Goal: Information Seeking & Learning: Check status

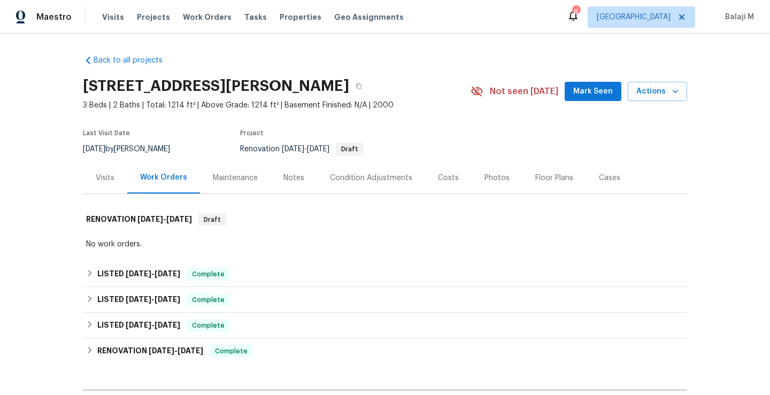
scroll to position [42, 0]
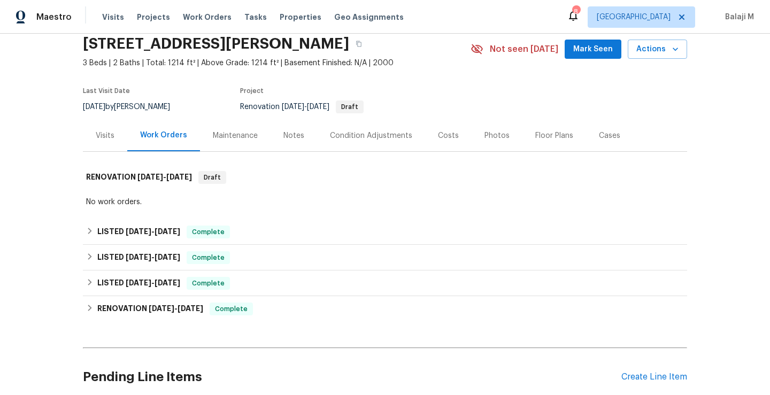
click at [229, 133] on div "Maintenance" at bounding box center [235, 135] width 45 height 11
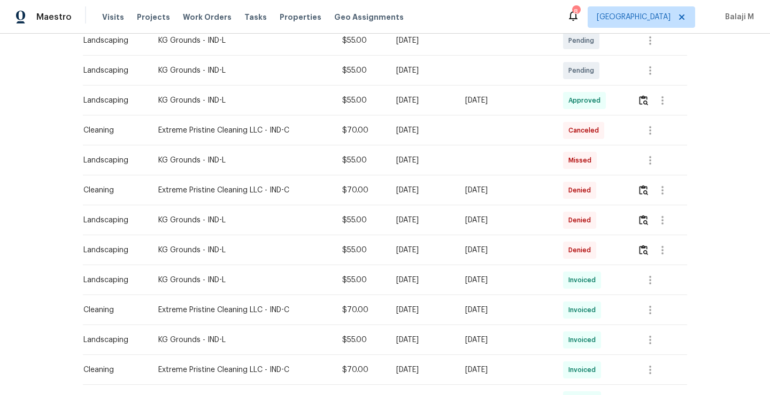
scroll to position [300, 0]
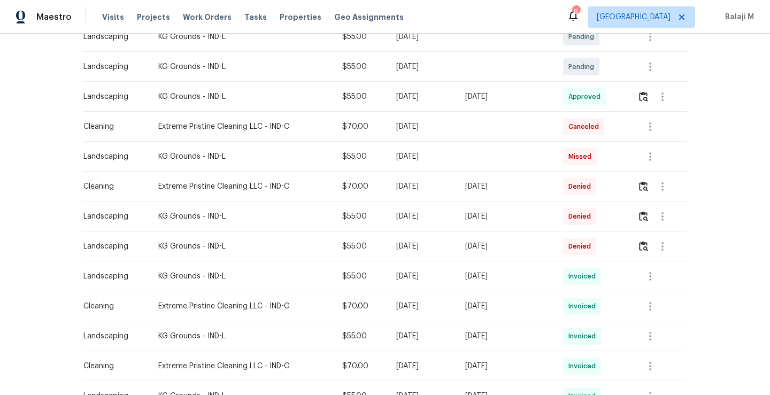
click at [476, 279] on div "Sun, Aug 17 2025" at bounding box center [505, 276] width 81 height 11
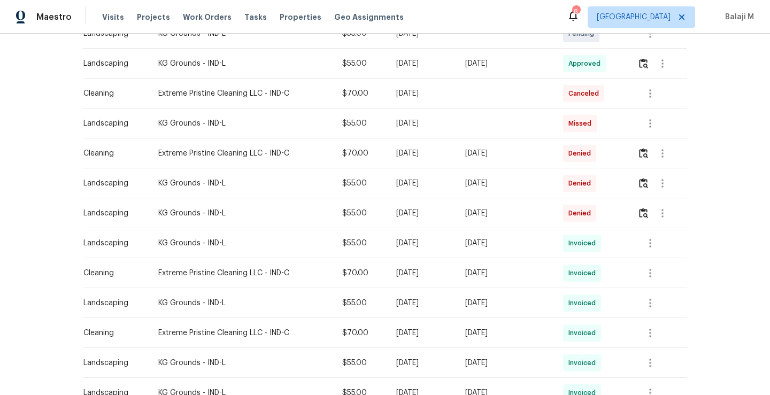
scroll to position [334, 0]
click at [476, 305] on div "Sun, Aug 10 2025" at bounding box center [505, 302] width 81 height 11
click at [650, 302] on icon "button" at bounding box center [650, 302] width 13 height 13
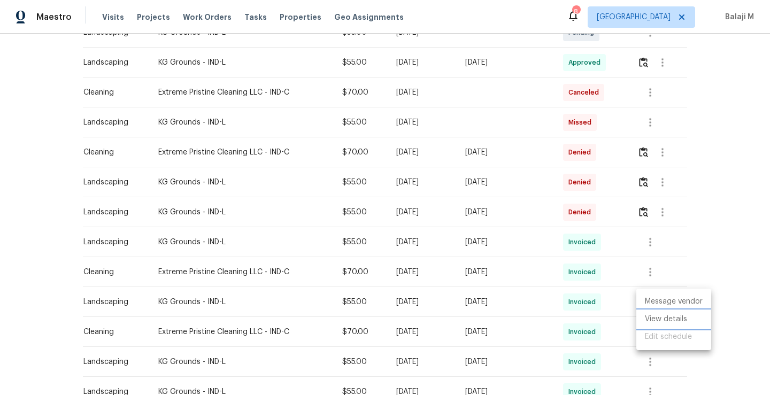
click at [649, 318] on li "View details" at bounding box center [673, 320] width 75 height 18
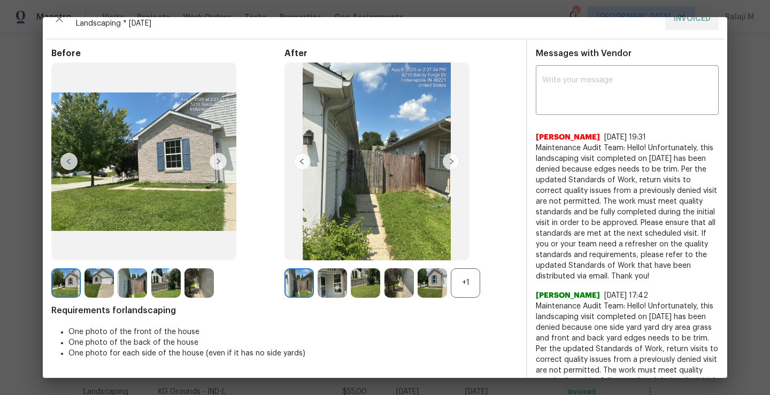
scroll to position [20, 0]
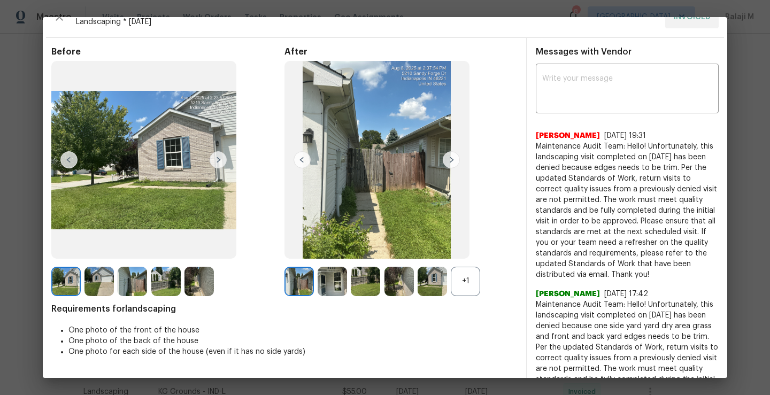
click at [448, 157] on img at bounding box center [451, 159] width 17 height 17
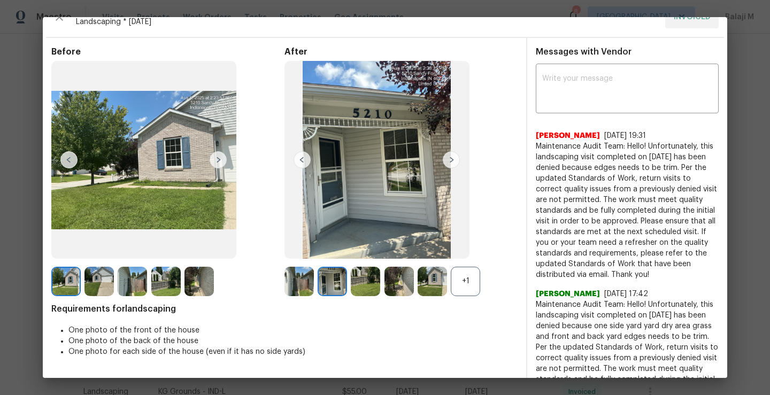
scroll to position [0, 0]
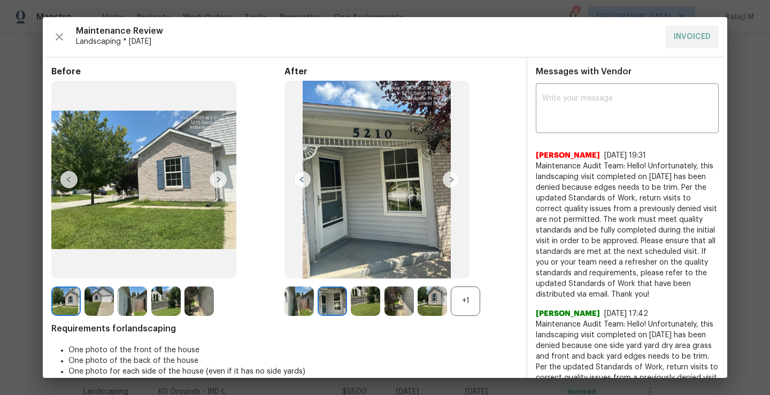
click at [325, 306] on img at bounding box center [332, 301] width 29 height 29
click at [470, 305] on div "+1" at bounding box center [465, 301] width 29 height 29
click at [362, 303] on img at bounding box center [365, 301] width 29 height 29
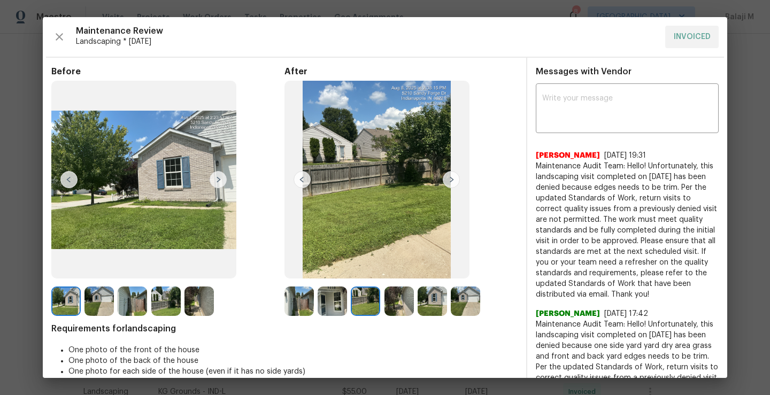
click at [362, 303] on img at bounding box center [365, 301] width 29 height 29
click at [399, 307] on img at bounding box center [398, 301] width 29 height 29
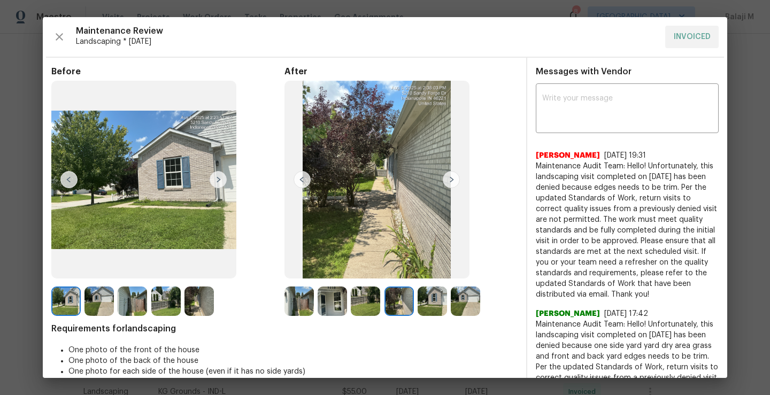
click at [399, 307] on img at bounding box center [398, 301] width 29 height 29
click at [426, 306] on img at bounding box center [432, 301] width 29 height 29
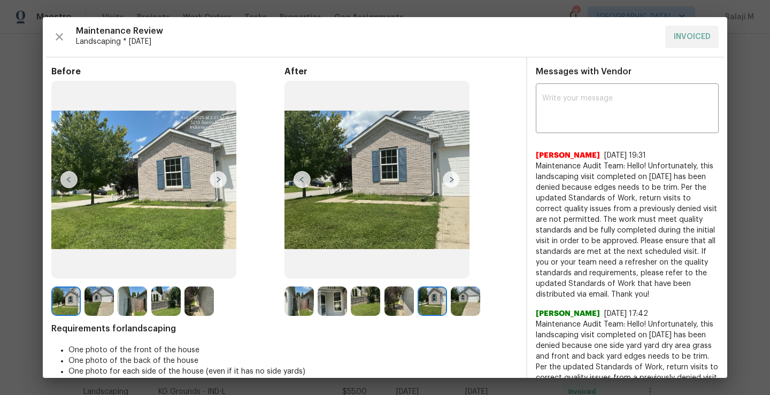
click at [426, 306] on img at bounding box center [432, 301] width 29 height 29
click at [456, 307] on img at bounding box center [465, 301] width 29 height 29
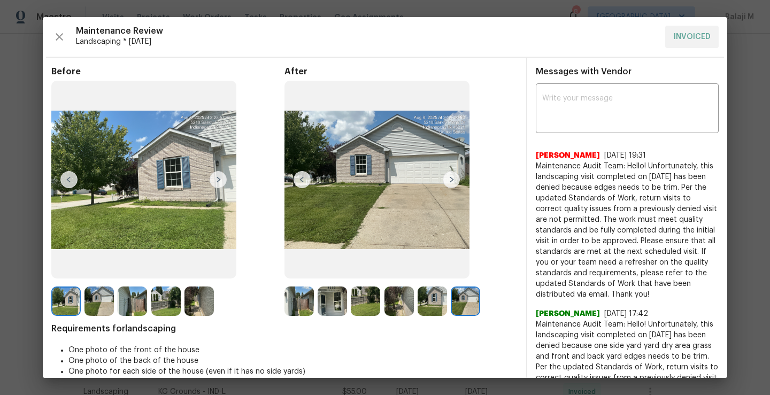
click at [456, 308] on img at bounding box center [465, 301] width 29 height 29
click at [429, 305] on img at bounding box center [432, 301] width 29 height 29
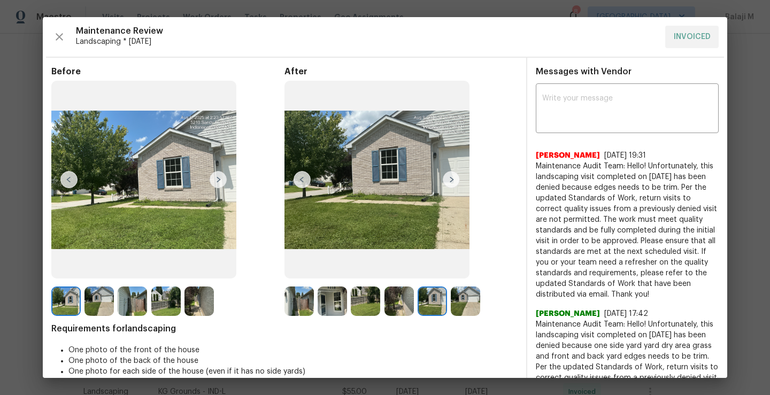
click at [356, 307] on img at bounding box center [365, 301] width 29 height 29
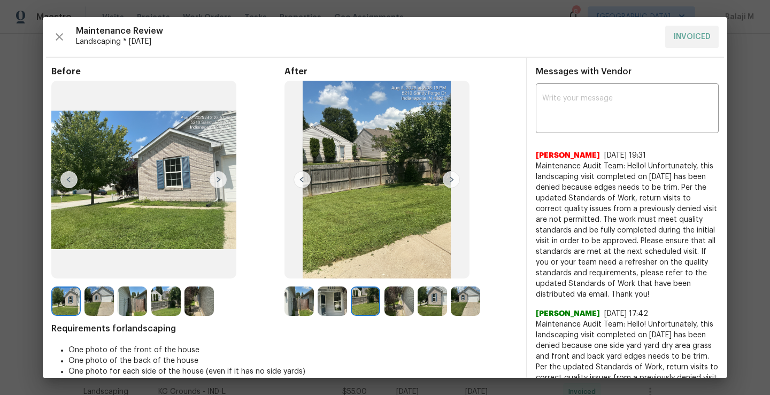
click at [356, 309] on img at bounding box center [365, 301] width 29 height 29
click at [365, 301] on img at bounding box center [365, 301] width 29 height 29
click at [322, 310] on img at bounding box center [332, 301] width 29 height 29
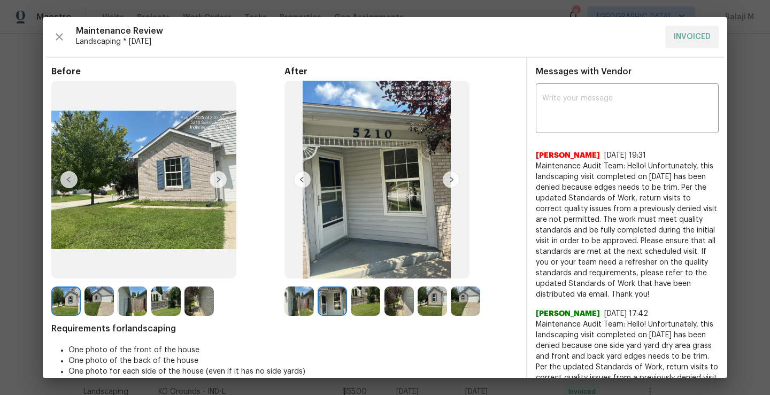
click at [285, 314] on img at bounding box center [298, 301] width 29 height 29
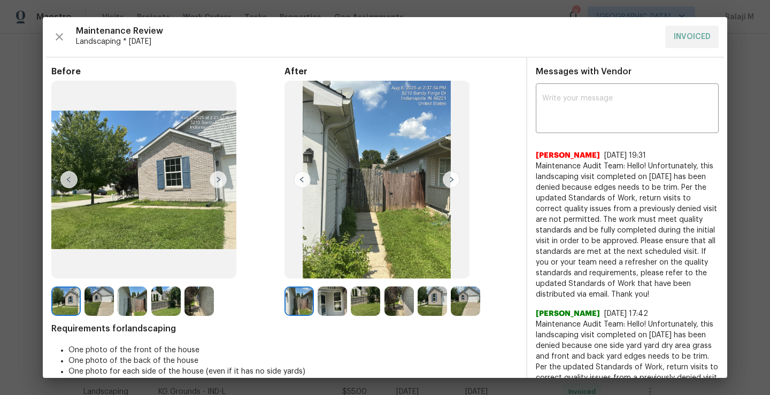
click at [290, 313] on img at bounding box center [298, 301] width 29 height 29
click at [447, 177] on img at bounding box center [451, 179] width 17 height 17
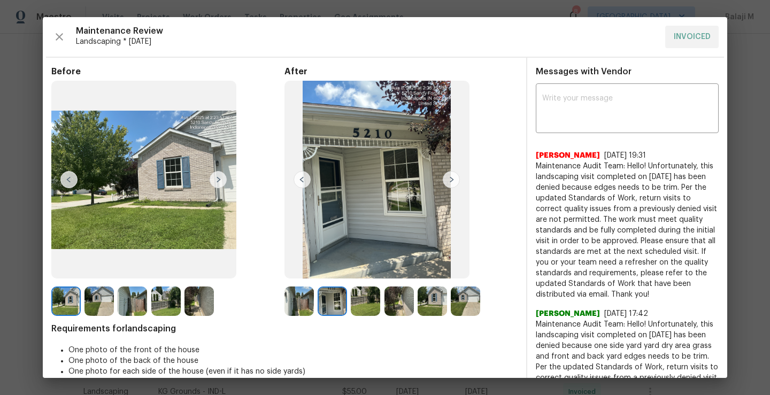
click at [356, 299] on img at bounding box center [365, 301] width 29 height 29
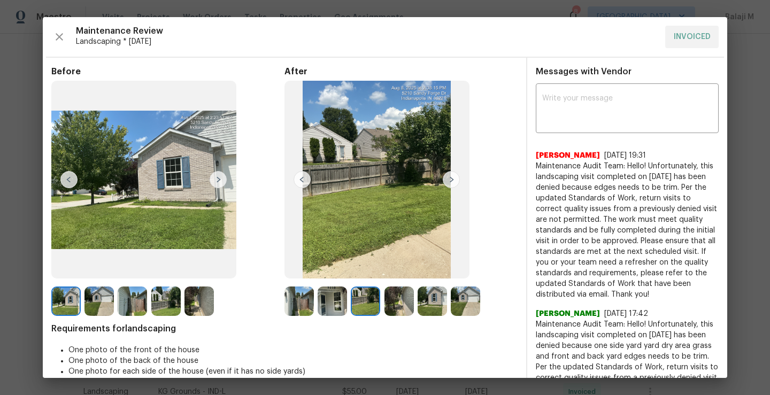
click at [356, 299] on img at bounding box center [365, 301] width 29 height 29
click at [424, 301] on img at bounding box center [432, 301] width 29 height 29
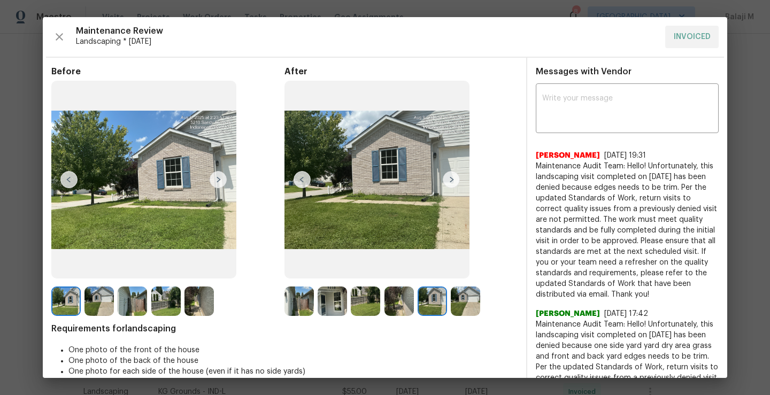
click at [456, 305] on img at bounding box center [465, 301] width 29 height 29
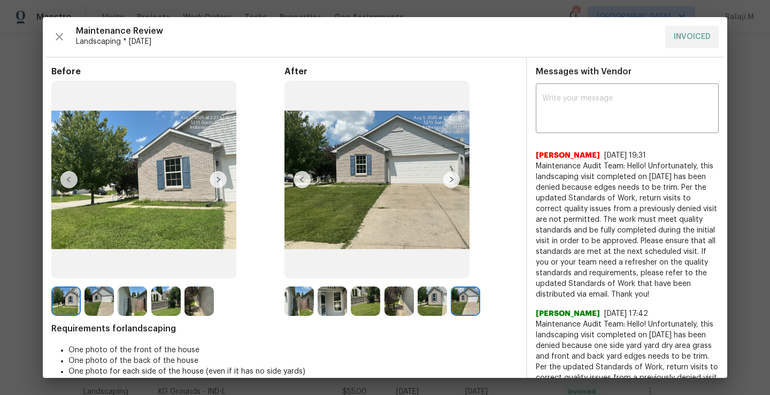
click at [363, 300] on img at bounding box center [365, 301] width 29 height 29
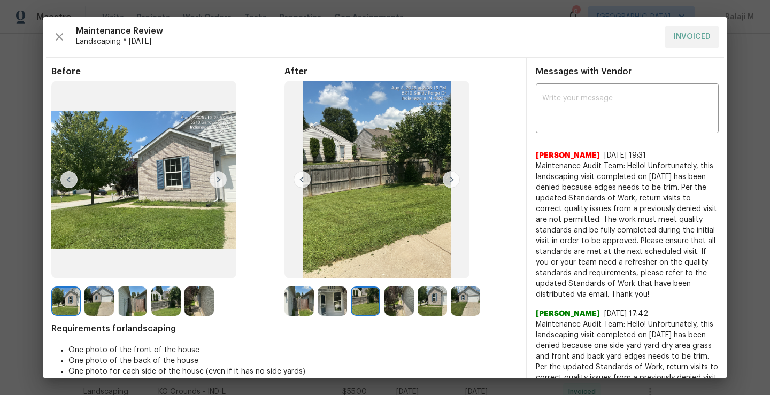
click at [329, 302] on img at bounding box center [332, 301] width 29 height 29
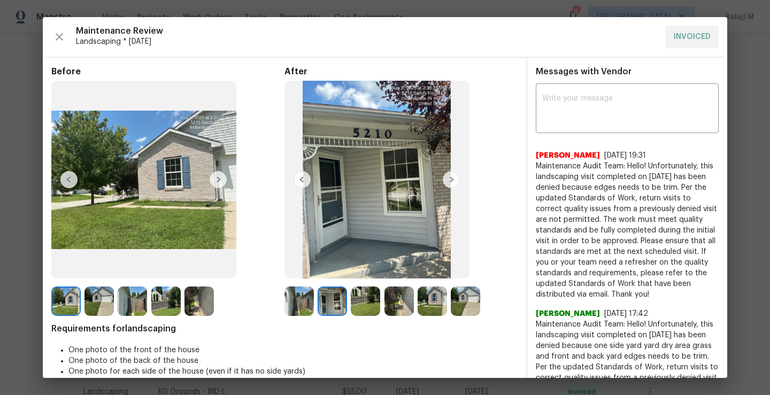
click at [303, 180] on img at bounding box center [302, 179] width 17 height 17
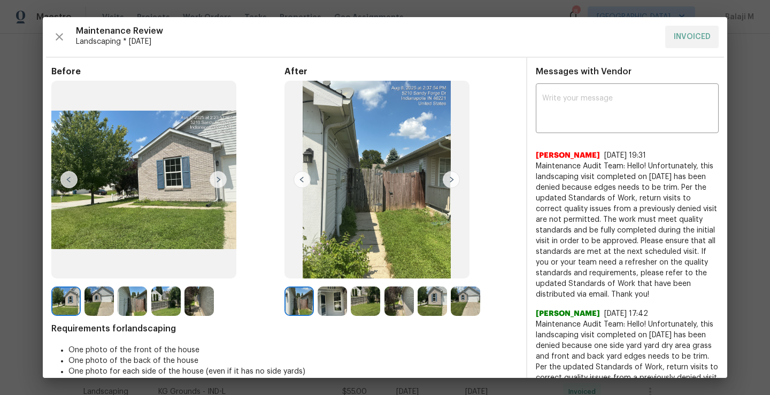
click at [450, 179] on img at bounding box center [451, 179] width 17 height 17
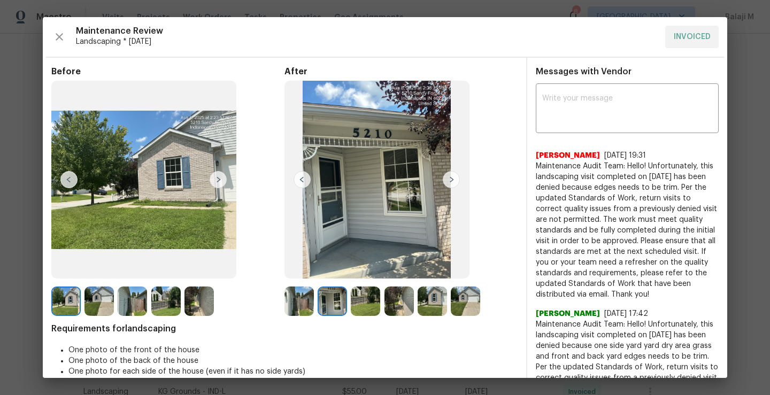
click at [450, 180] on img at bounding box center [451, 179] width 17 height 17
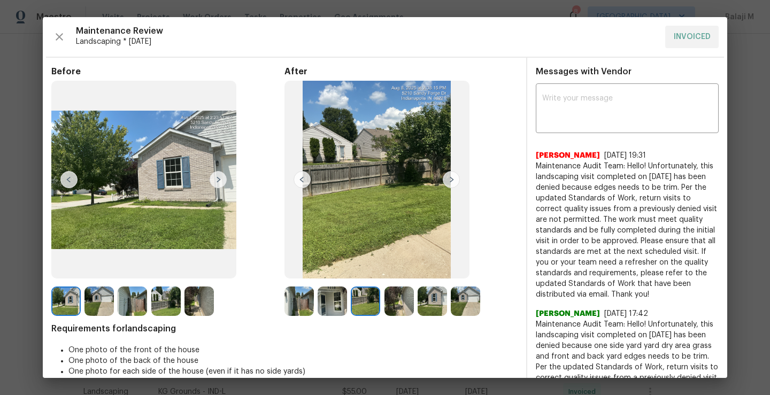
click at [450, 181] on img at bounding box center [451, 179] width 17 height 17
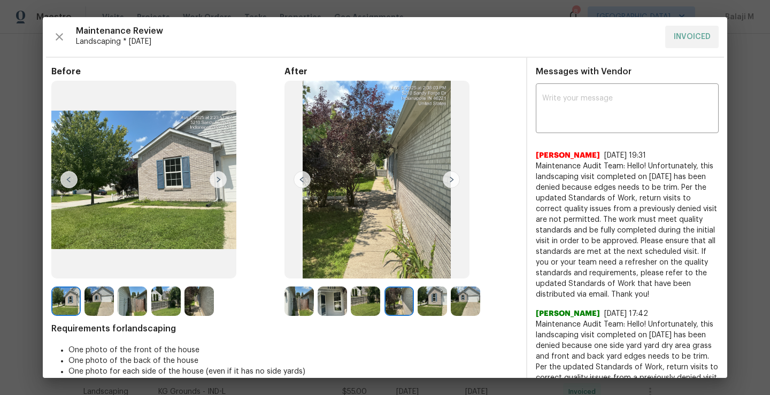
click at [450, 181] on img at bounding box center [451, 179] width 17 height 17
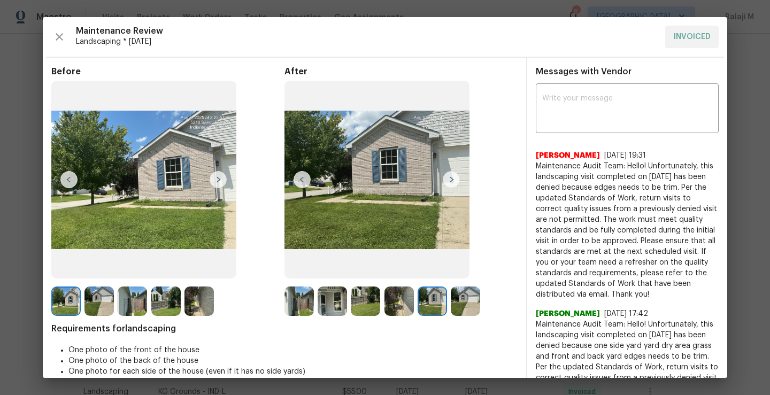
click at [457, 182] on img at bounding box center [376, 180] width 185 height 198
click at [449, 182] on img at bounding box center [451, 179] width 17 height 17
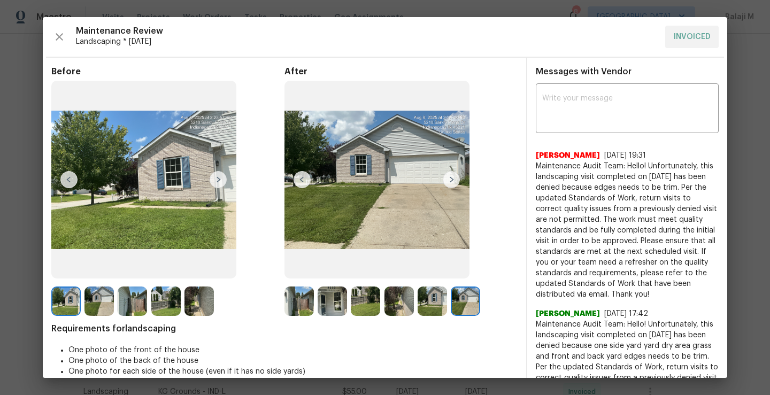
click at [302, 303] on img at bounding box center [298, 301] width 29 height 29
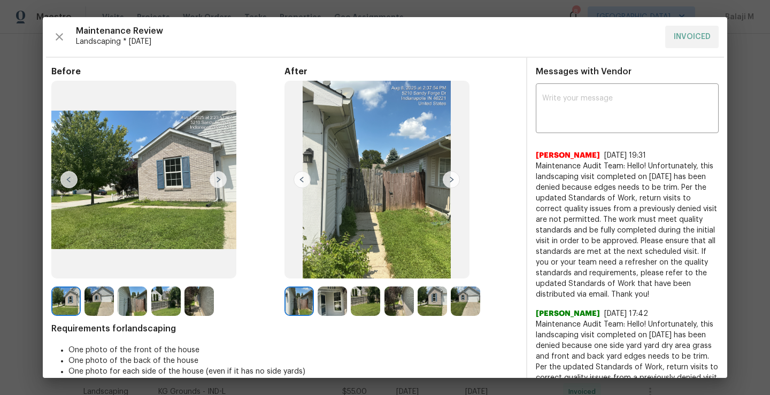
click at [326, 306] on img at bounding box center [332, 301] width 29 height 29
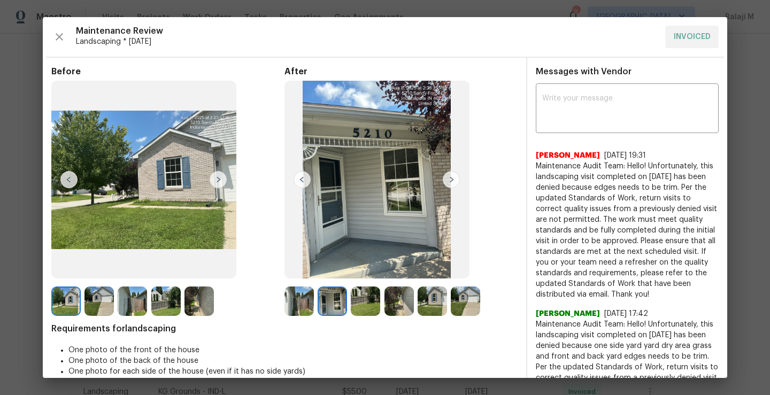
click at [293, 307] on img at bounding box center [298, 301] width 29 height 29
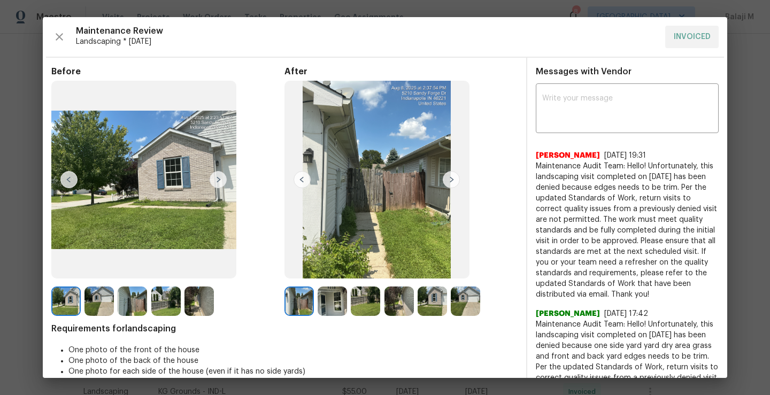
click at [319, 307] on img at bounding box center [332, 301] width 29 height 29
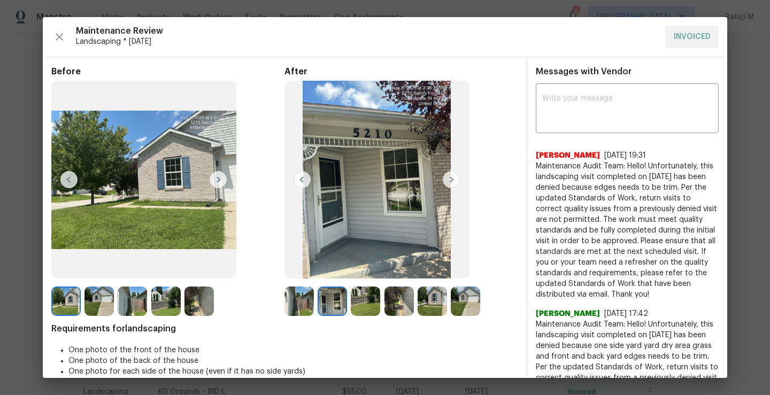
click at [351, 306] on img at bounding box center [365, 301] width 29 height 29
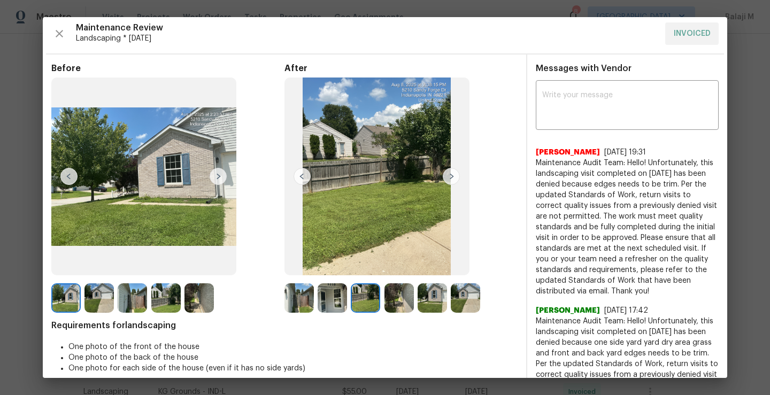
scroll to position [4, 0]
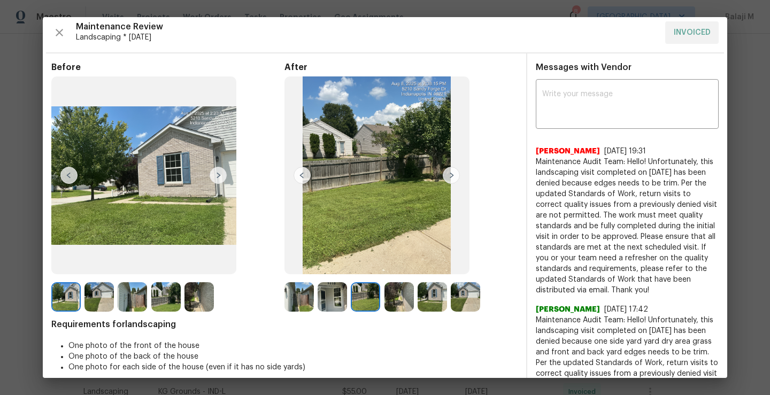
click at [405, 297] on img at bounding box center [398, 296] width 29 height 29
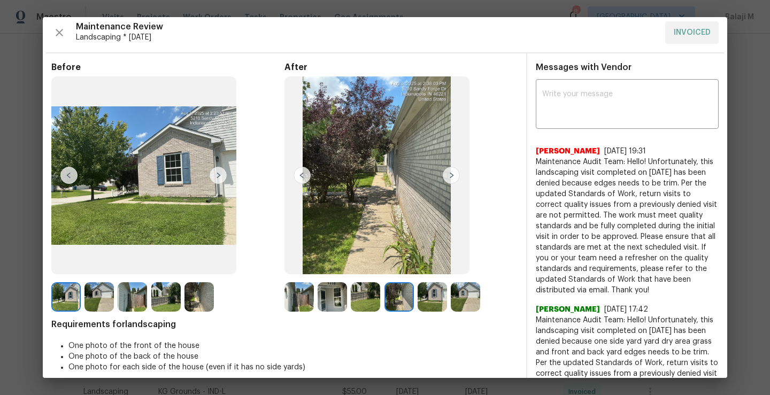
click at [432, 297] on img at bounding box center [432, 296] width 29 height 29
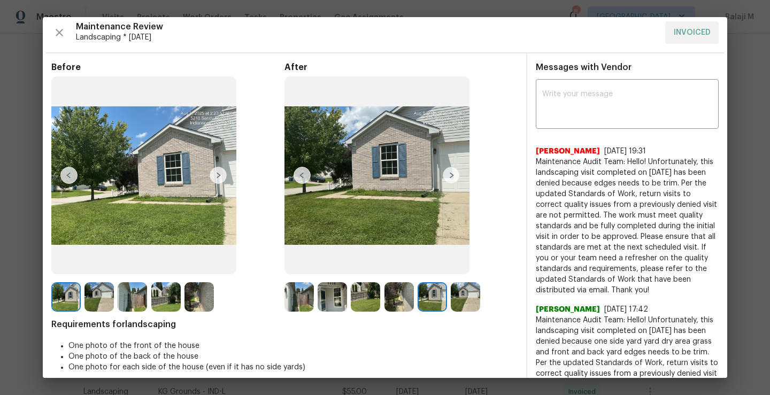
click at [479, 297] on div at bounding box center [467, 296] width 33 height 29
click at [476, 297] on img at bounding box center [465, 296] width 29 height 29
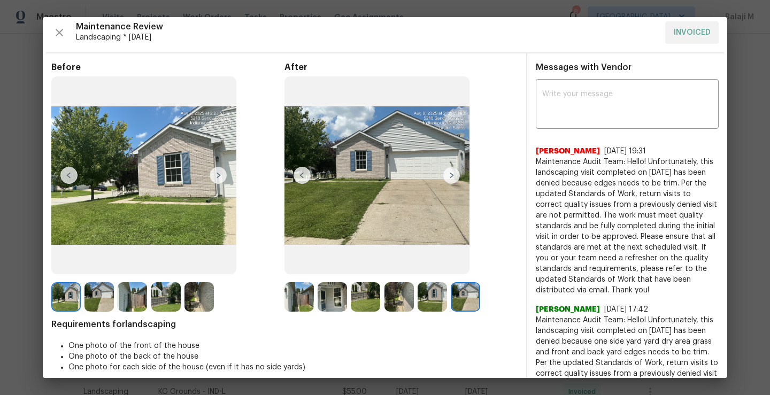
click at [303, 175] on img at bounding box center [302, 175] width 17 height 17
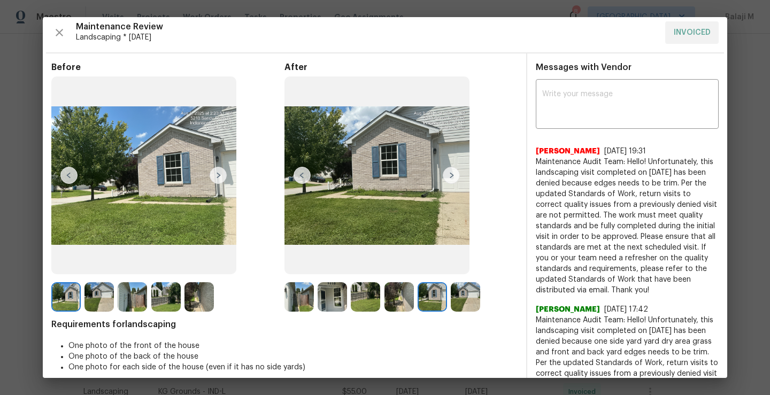
click at [303, 175] on img at bounding box center [302, 175] width 17 height 17
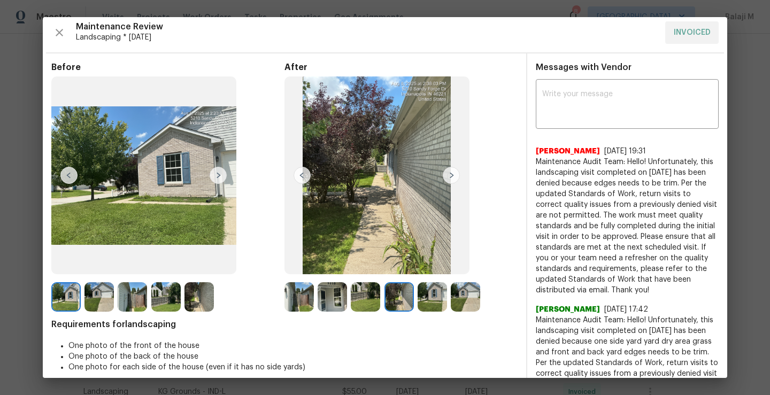
click at [306, 178] on img at bounding box center [302, 175] width 17 height 17
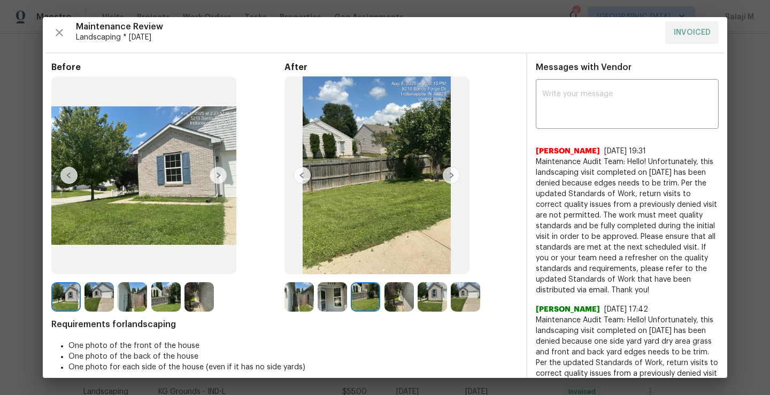
click at [70, 175] on img at bounding box center [68, 175] width 17 height 17
click at [94, 312] on div "Before After Requirements for landscaping One photo of the front of the house O…" at bounding box center [284, 402] width 466 height 681
click at [96, 304] on img at bounding box center [98, 296] width 29 height 29
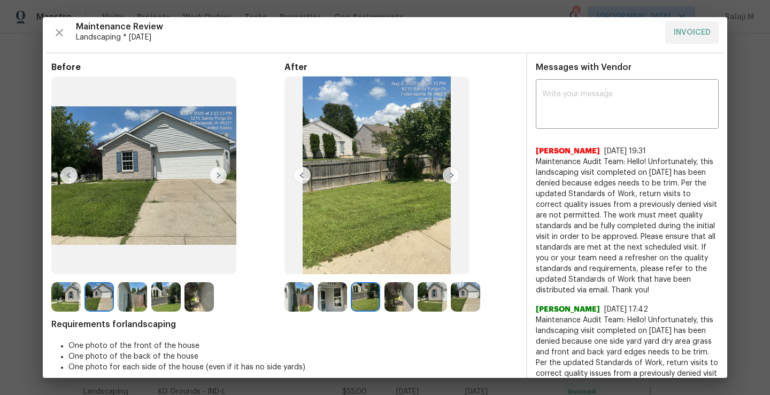
click at [123, 302] on img at bounding box center [132, 296] width 29 height 29
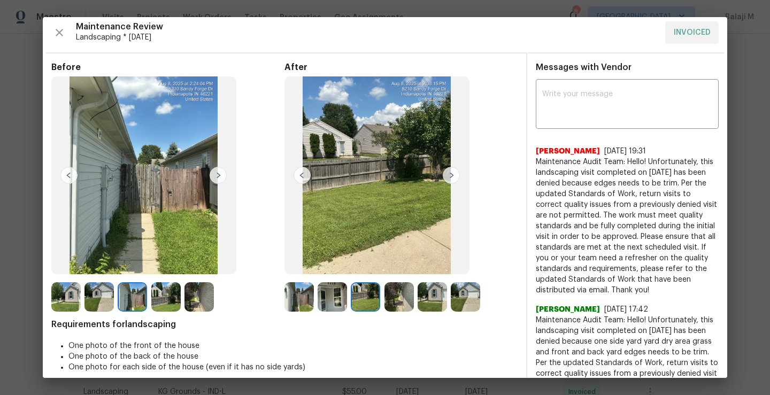
click at [161, 303] on img at bounding box center [165, 296] width 29 height 29
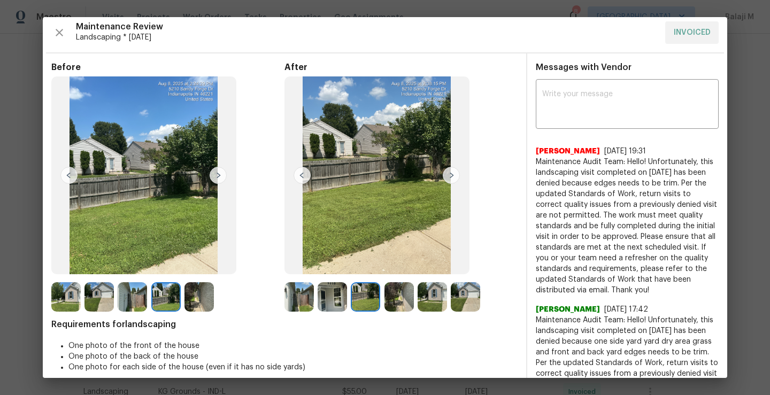
click at [65, 312] on div "Before After Requirements for landscaping One photo of the front of the house O…" at bounding box center [284, 402] width 466 height 681
click at [65, 301] on img at bounding box center [65, 296] width 29 height 29
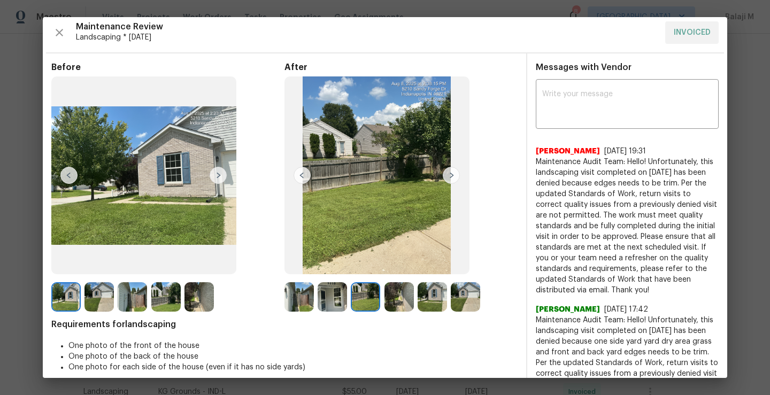
click at [103, 293] on img at bounding box center [98, 296] width 29 height 29
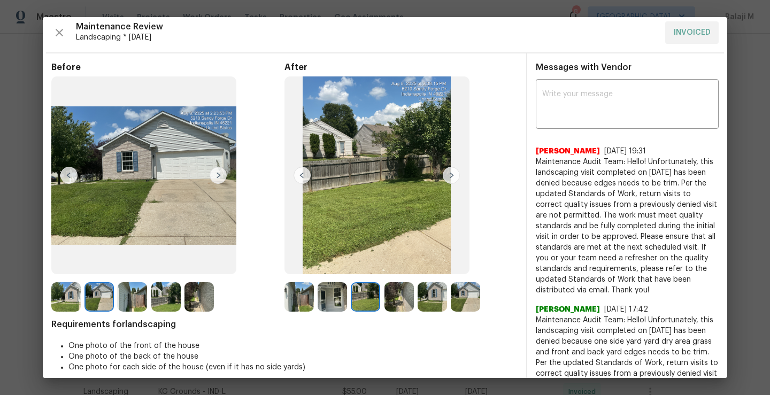
click at [103, 292] on img at bounding box center [98, 296] width 29 height 29
click at [135, 303] on img at bounding box center [132, 296] width 29 height 29
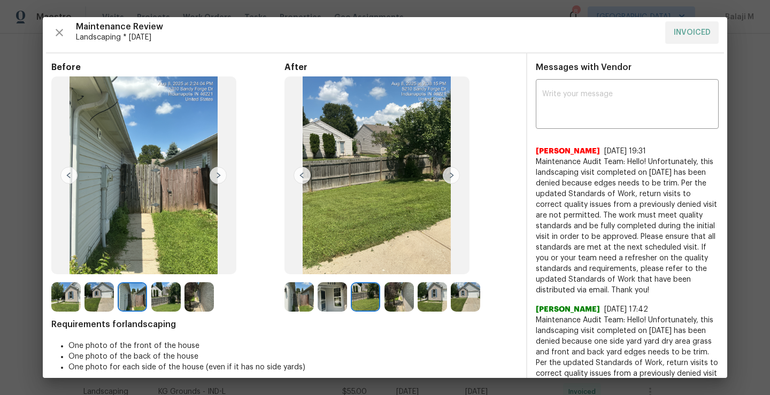
click at [135, 303] on img at bounding box center [132, 296] width 29 height 29
click at [162, 303] on img at bounding box center [165, 296] width 29 height 29
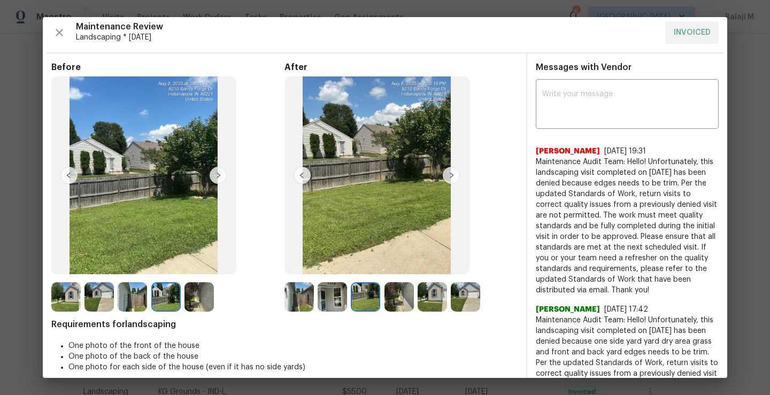
click at [128, 305] on img at bounding box center [132, 296] width 29 height 29
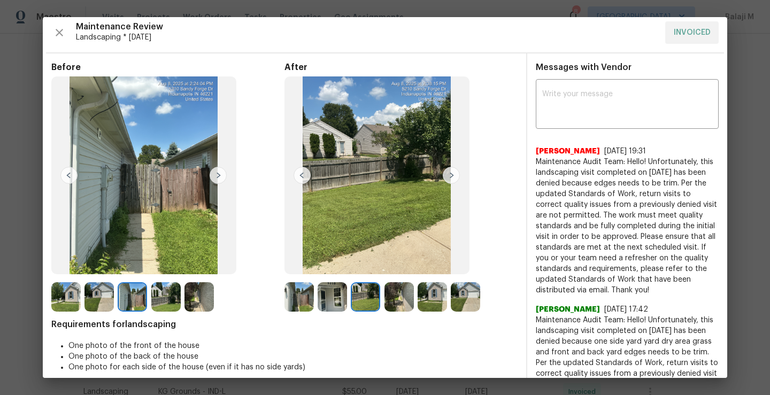
click at [104, 298] on img at bounding box center [98, 296] width 29 height 29
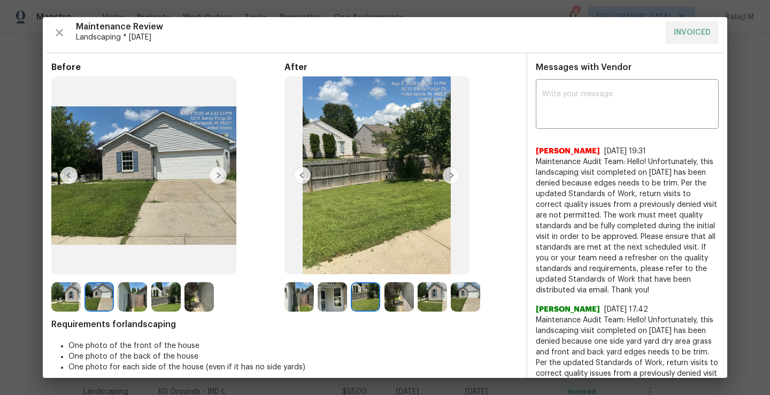
click at [156, 299] on img at bounding box center [165, 296] width 29 height 29
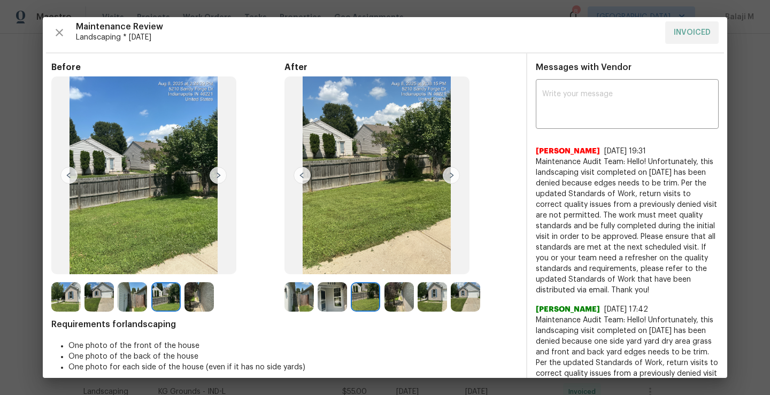
click at [117, 301] on div at bounding box center [100, 296] width 33 height 29
click at [106, 299] on img at bounding box center [98, 296] width 29 height 29
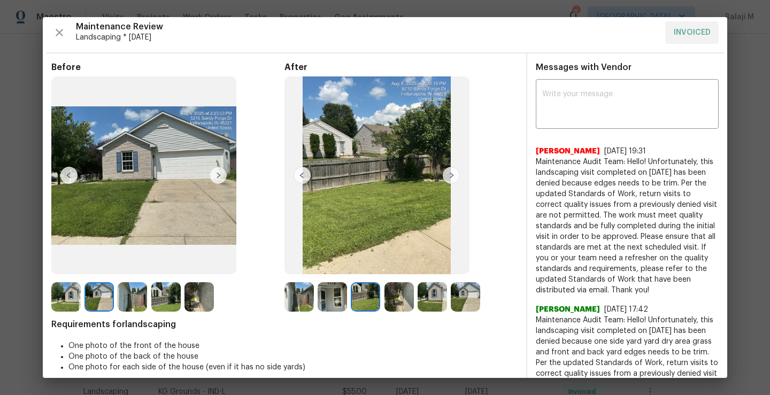
click at [173, 301] on img at bounding box center [165, 296] width 29 height 29
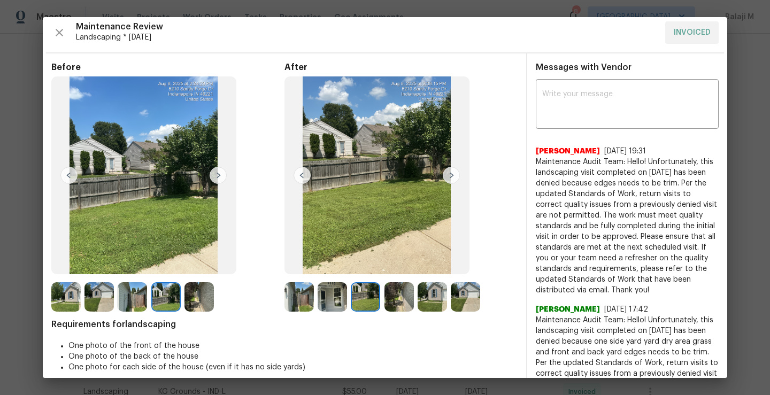
click at [198, 301] on img at bounding box center [198, 296] width 29 height 29
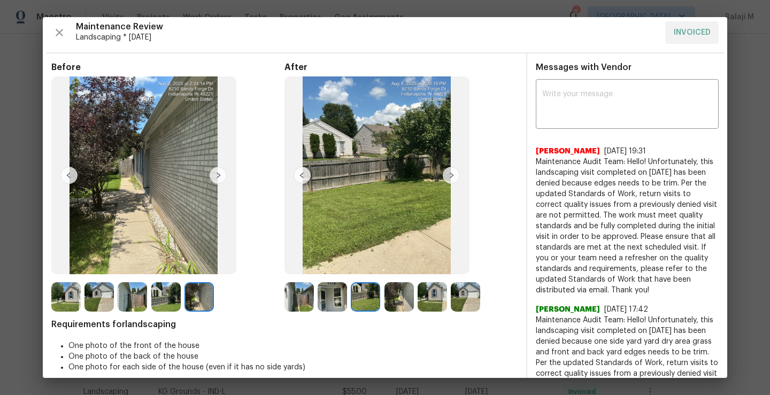
click at [198, 301] on img at bounding box center [198, 296] width 29 height 29
click at [204, 301] on img at bounding box center [198, 296] width 29 height 29
click at [203, 300] on img at bounding box center [198, 296] width 29 height 29
click at [313, 300] on div at bounding box center [300, 296] width 33 height 29
click at [419, 303] on img at bounding box center [432, 296] width 29 height 29
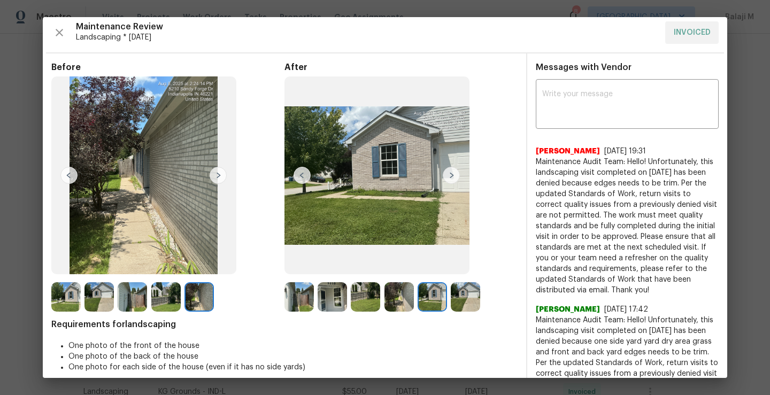
click at [384, 303] on img at bounding box center [398, 296] width 29 height 29
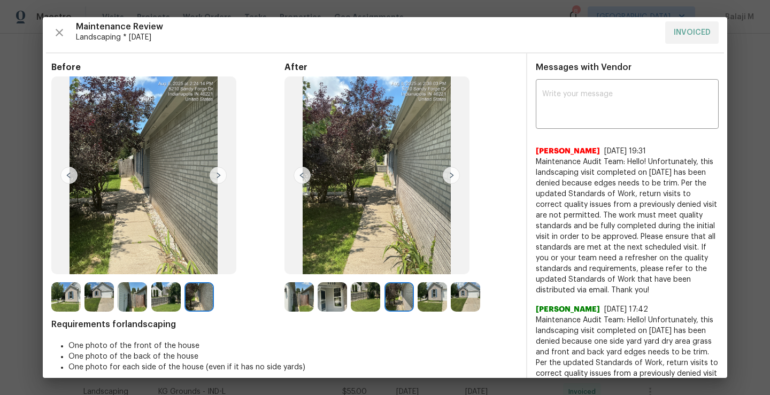
click at [396, 304] on img at bounding box center [398, 296] width 29 height 29
click at [425, 305] on img at bounding box center [432, 296] width 29 height 29
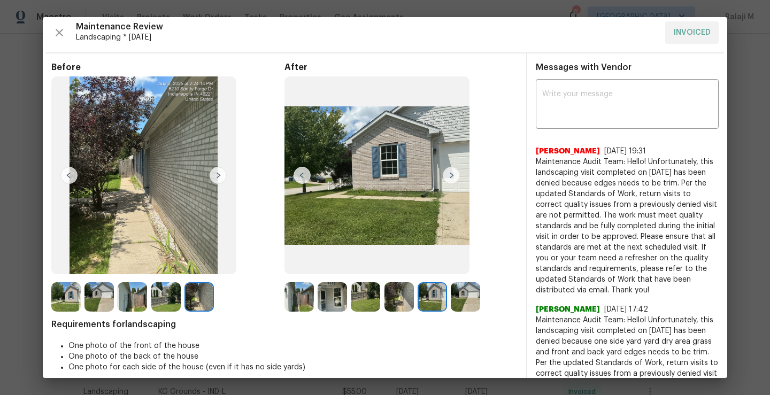
click at [313, 302] on div at bounding box center [300, 296] width 33 height 29
click at [338, 302] on img at bounding box center [332, 296] width 29 height 29
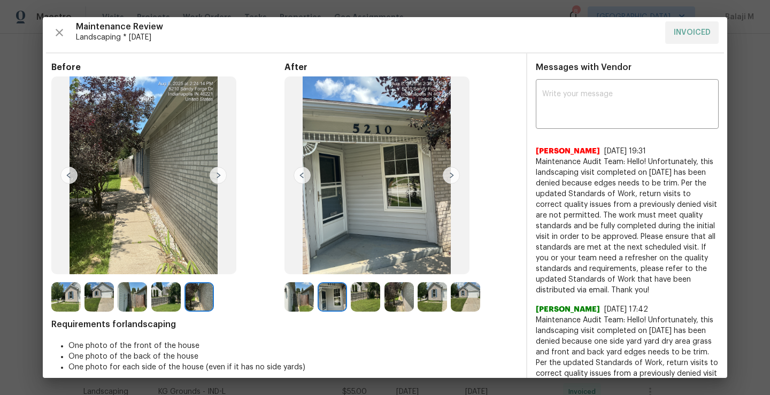
click at [292, 306] on img at bounding box center [298, 296] width 29 height 29
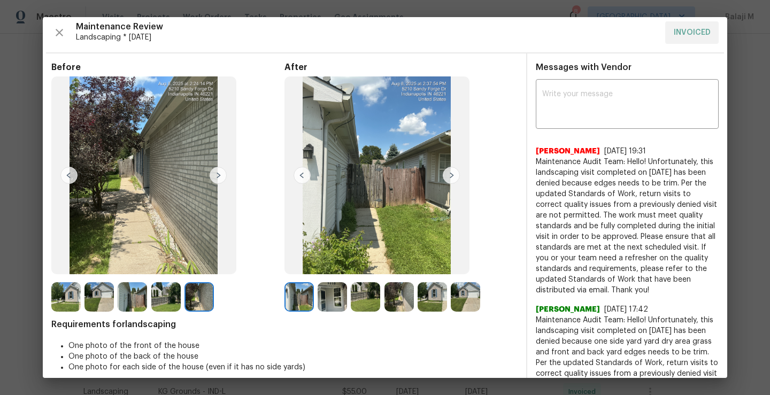
click at [330, 306] on img at bounding box center [332, 296] width 29 height 29
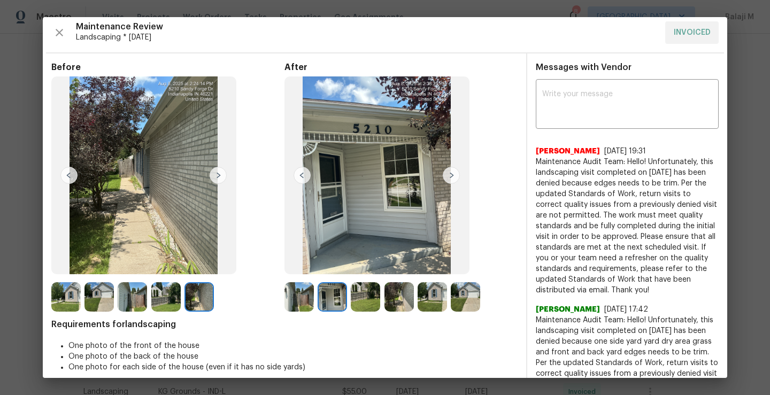
click at [374, 297] on img at bounding box center [365, 296] width 29 height 29
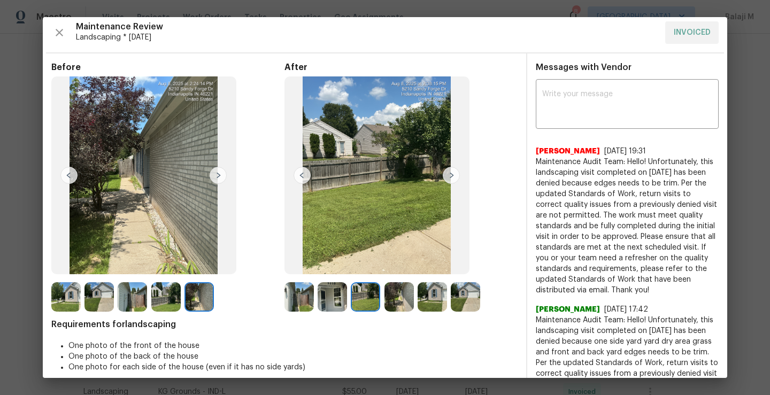
click at [396, 298] on img at bounding box center [398, 296] width 29 height 29
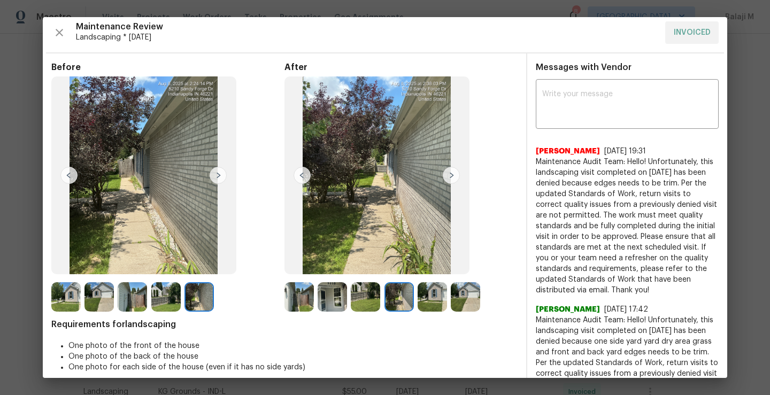
click at [425, 302] on img at bounding box center [432, 296] width 29 height 29
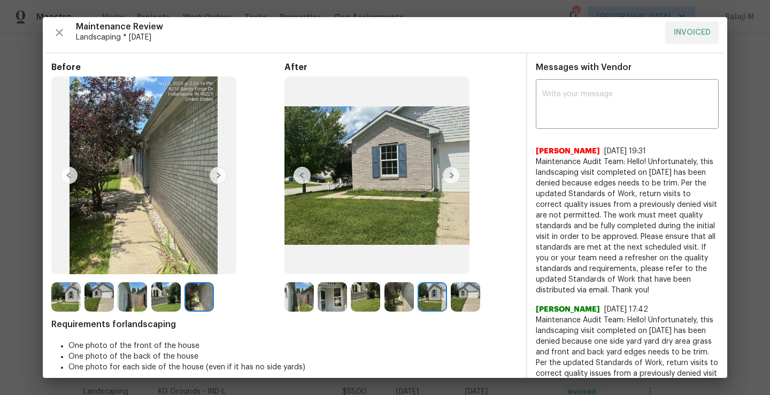
click at [476, 302] on img at bounding box center [465, 296] width 29 height 29
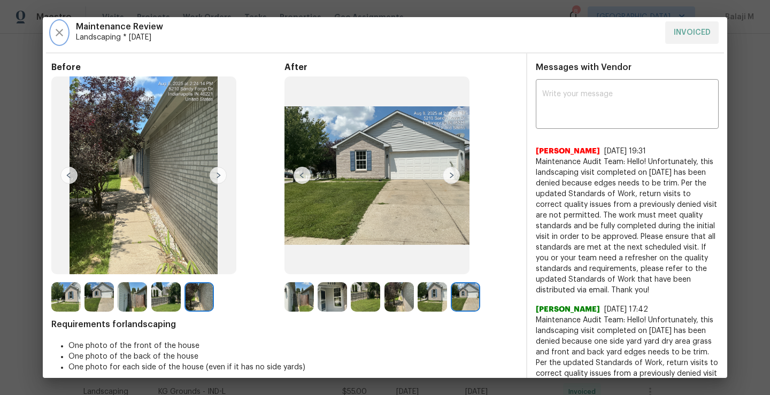
click at [60, 34] on icon "button" at bounding box center [59, 32] width 13 height 13
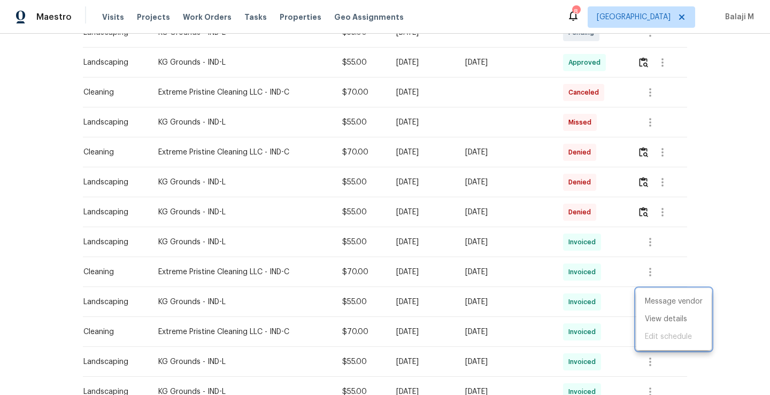
click at [657, 183] on div at bounding box center [385, 197] width 770 height 395
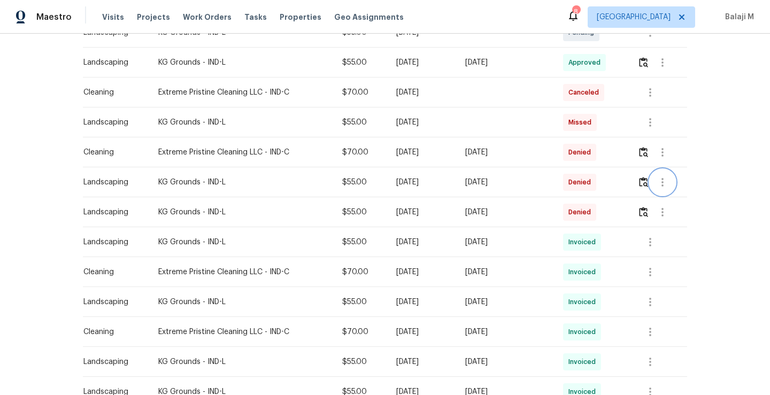
click at [661, 181] on icon "button" at bounding box center [662, 182] width 2 height 9
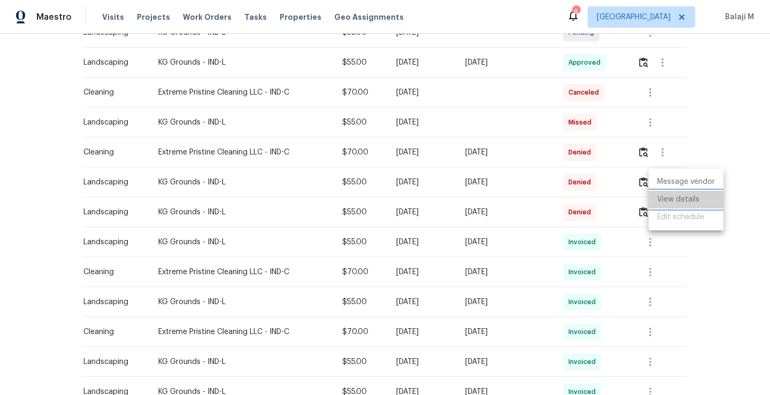
click at [669, 198] on li "View details" at bounding box center [686, 200] width 75 height 18
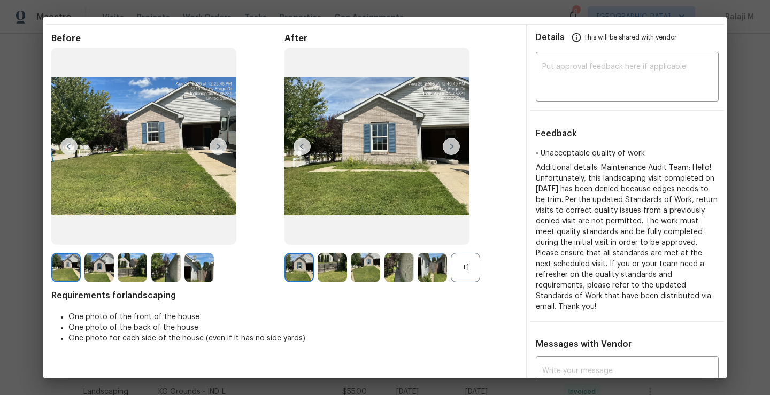
scroll to position [55, 0]
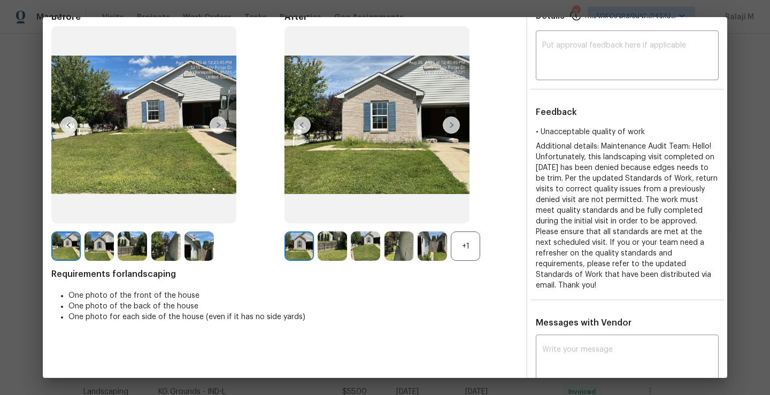
click at [459, 245] on div "+1" at bounding box center [465, 246] width 29 height 29
click at [453, 125] on img at bounding box center [451, 125] width 17 height 17
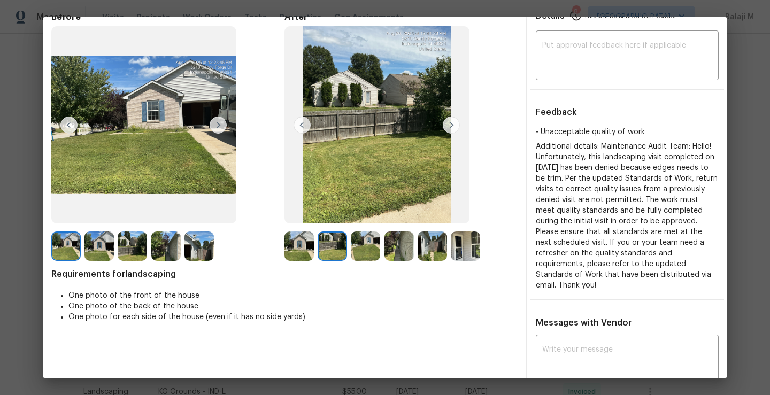
click at [453, 125] on img at bounding box center [451, 125] width 17 height 17
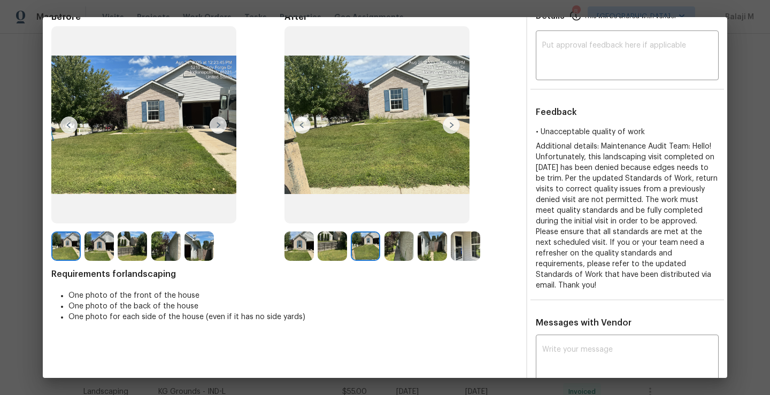
scroll to position [0, 0]
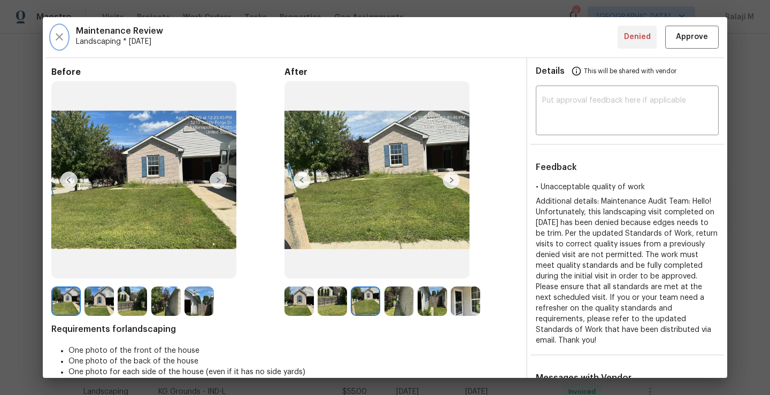
click at [57, 37] on icon "button" at bounding box center [59, 36] width 13 height 13
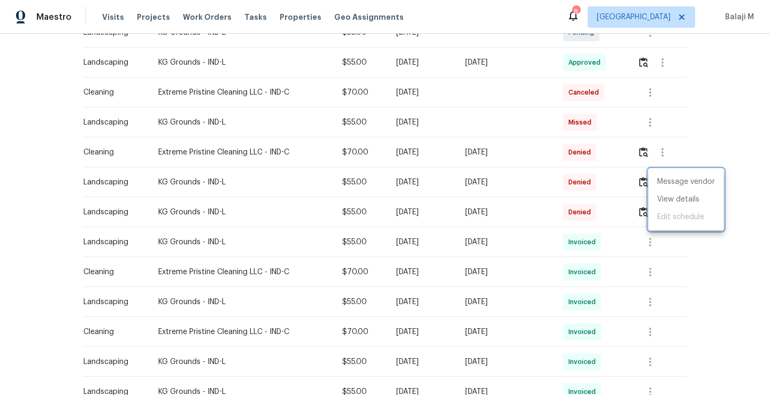
click at [645, 251] on div at bounding box center [385, 197] width 770 height 395
click at [650, 249] on button "button" at bounding box center [650, 242] width 26 height 26
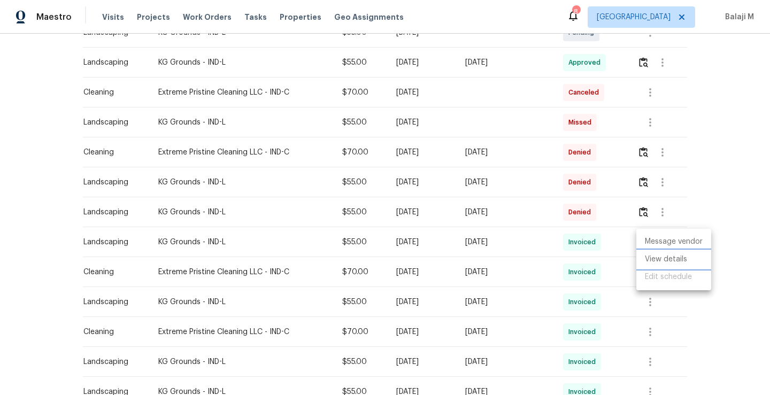
click at [661, 262] on li "View details" at bounding box center [673, 260] width 75 height 18
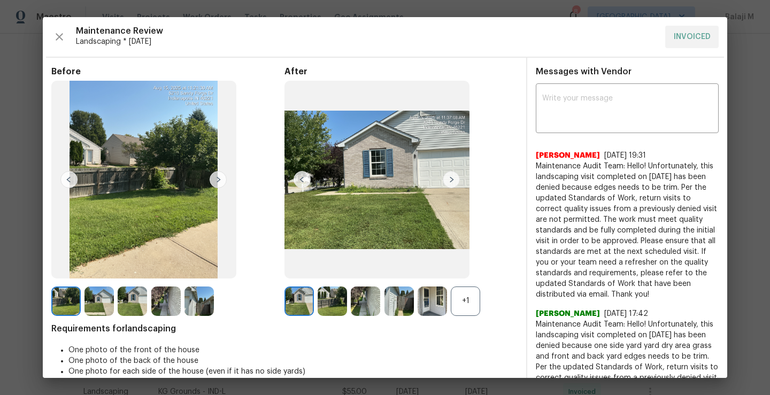
scroll to position [11, 0]
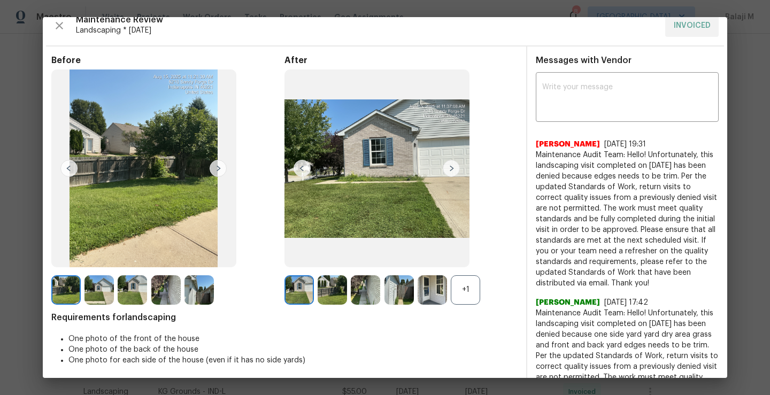
click at [430, 291] on img at bounding box center [432, 289] width 29 height 29
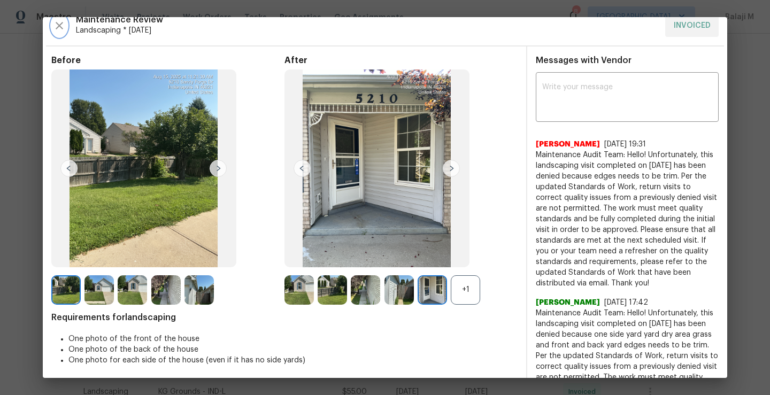
click at [55, 26] on icon "button" at bounding box center [59, 25] width 13 height 13
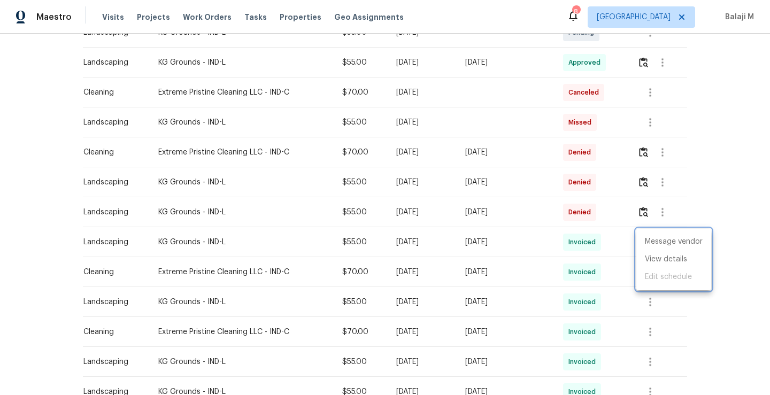
click at [650, 303] on div at bounding box center [385, 197] width 770 height 395
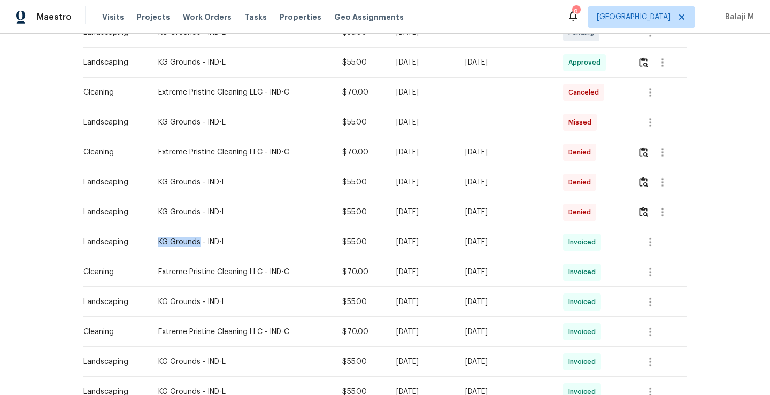
drag, startPoint x: 151, startPoint y: 242, endPoint x: 194, endPoint y: 237, distance: 42.6
click at [194, 237] on div "KG Grounds - IND-L" at bounding box center [241, 242] width 167 height 11
copy div "KG Grounds"
click at [644, 245] on icon "button" at bounding box center [650, 242] width 13 height 13
click at [648, 263] on li "View details" at bounding box center [673, 260] width 75 height 18
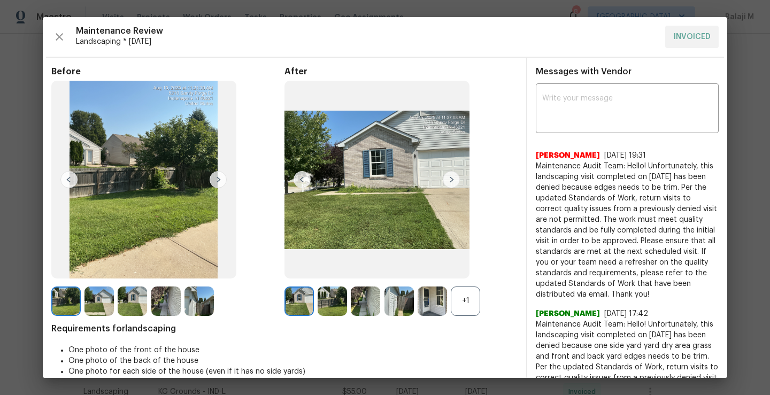
click at [357, 302] on img at bounding box center [365, 301] width 29 height 29
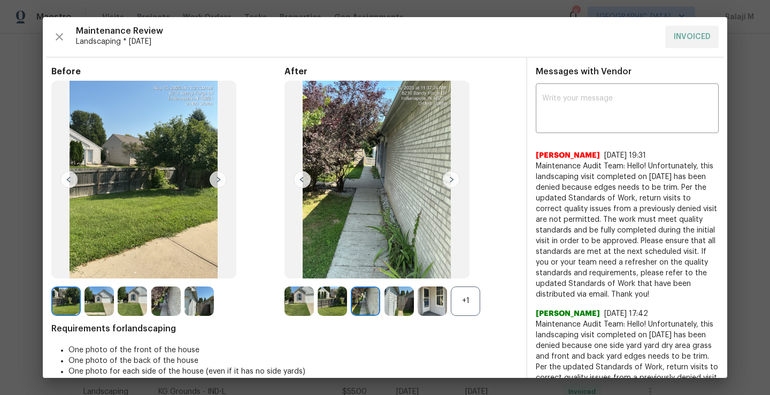
click at [395, 303] on img at bounding box center [398, 301] width 29 height 29
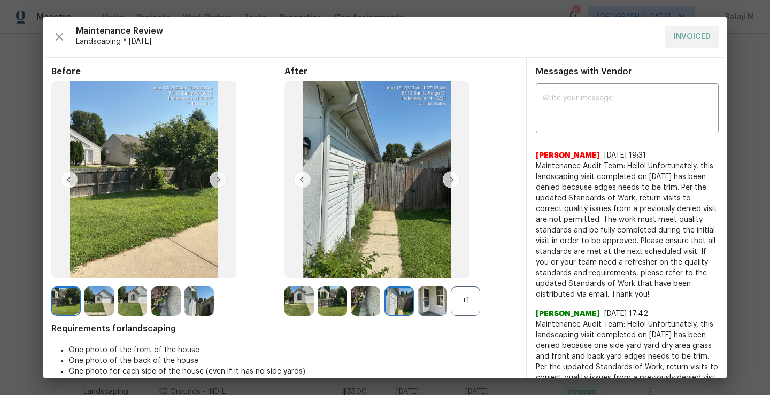
click at [332, 307] on img at bounding box center [332, 301] width 29 height 29
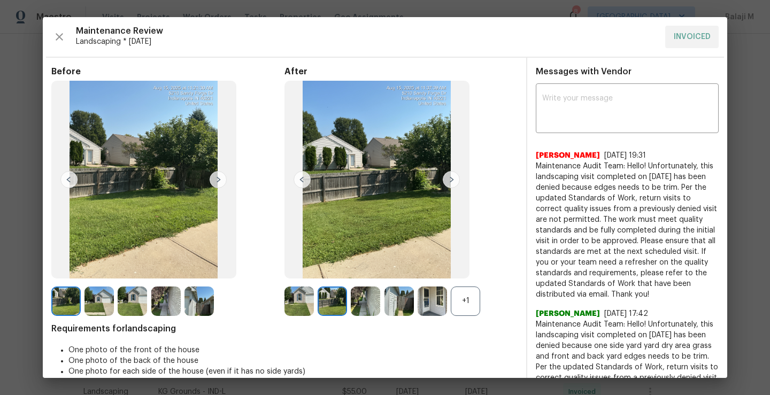
click at [363, 303] on img at bounding box center [365, 301] width 29 height 29
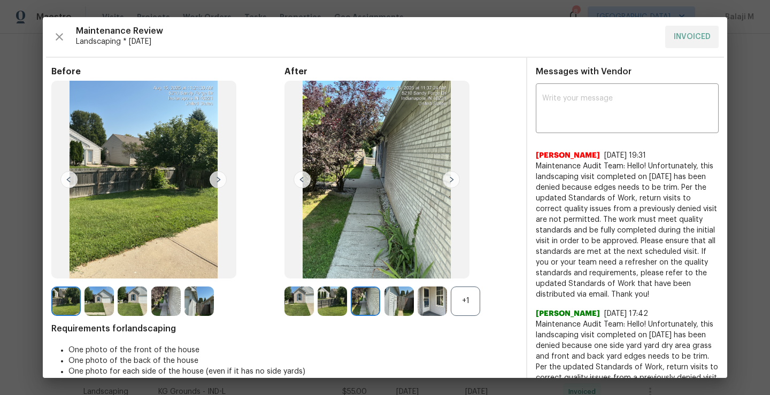
click at [363, 303] on img at bounding box center [365, 301] width 29 height 29
click at [398, 304] on img at bounding box center [398, 301] width 29 height 29
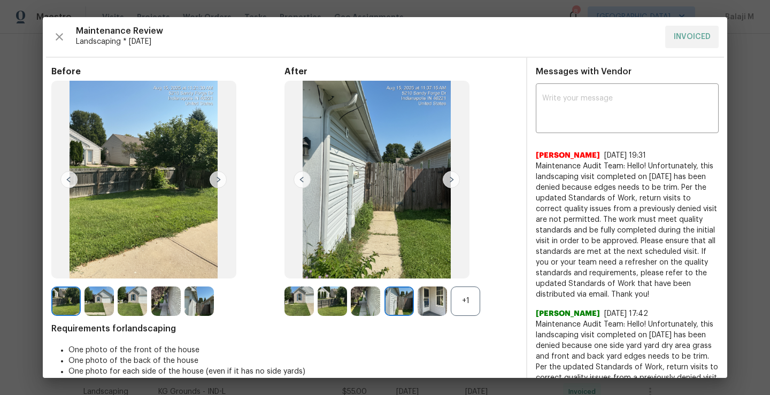
click at [473, 304] on div "+1" at bounding box center [465, 301] width 29 height 29
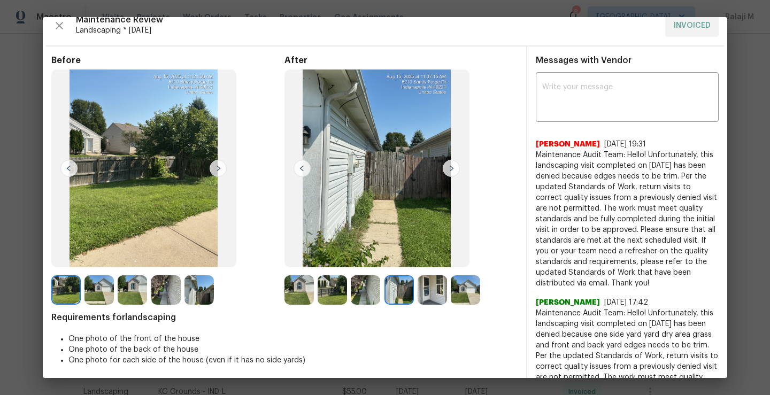
scroll to position [15, 0]
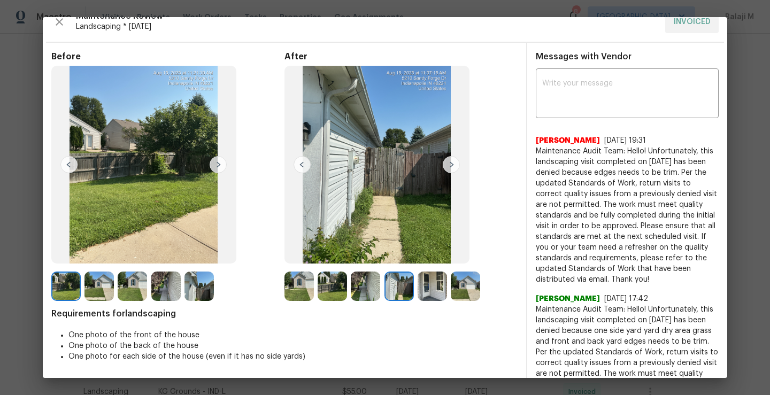
click at [396, 292] on img at bounding box center [398, 286] width 29 height 29
click at [329, 294] on img at bounding box center [332, 286] width 29 height 29
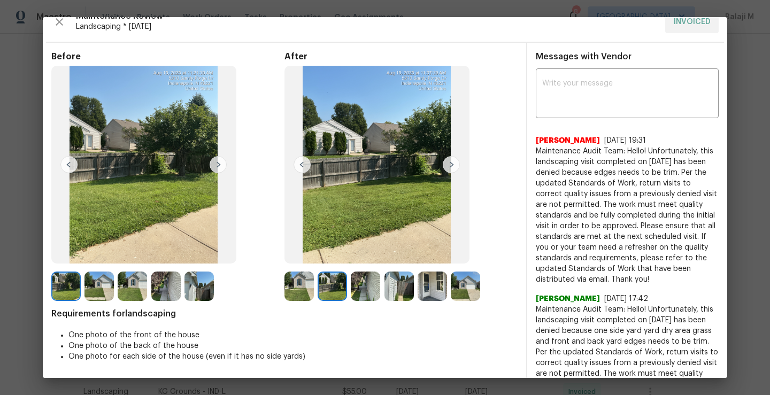
click at [330, 291] on img at bounding box center [332, 286] width 29 height 29
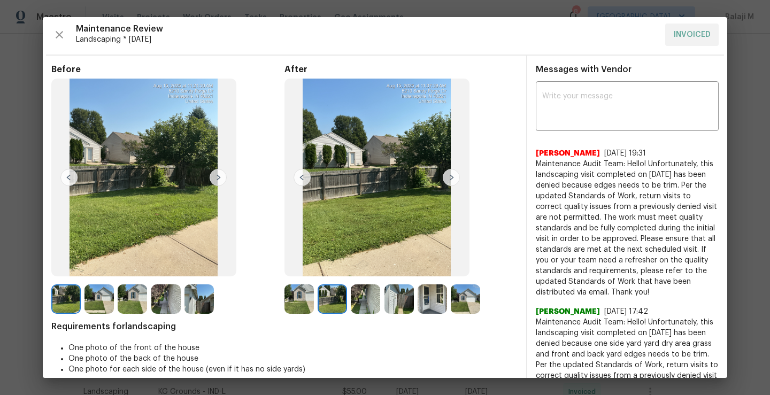
scroll to position [0, 0]
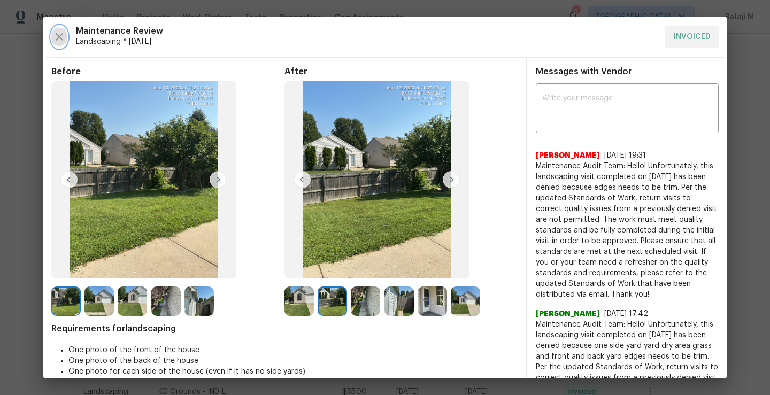
click at [55, 35] on icon "button" at bounding box center [59, 36] width 13 height 13
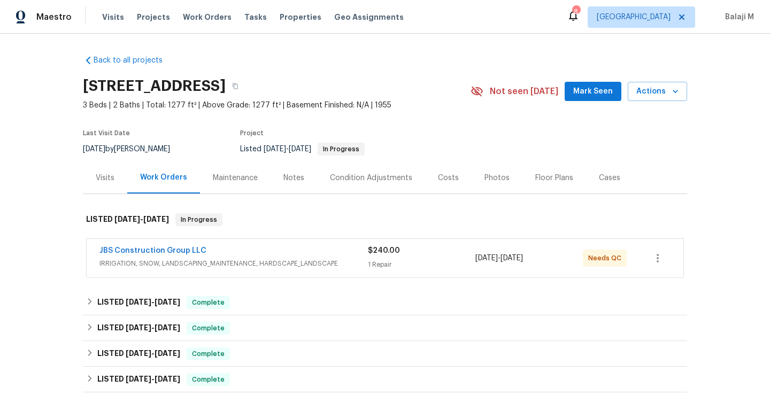
click at [238, 176] on div "Maintenance" at bounding box center [235, 178] width 45 height 11
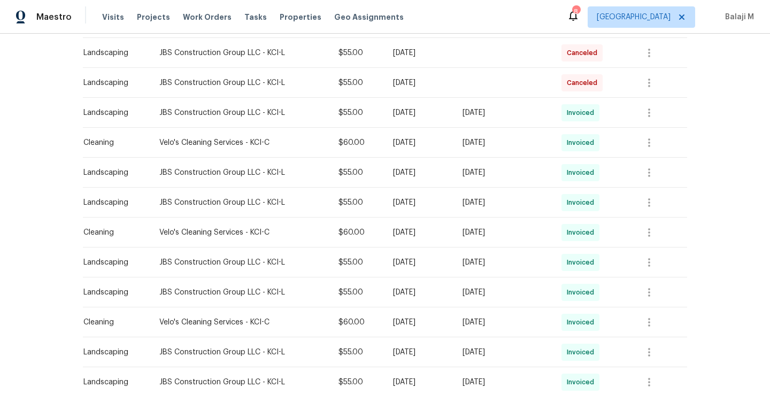
scroll to position [452, 0]
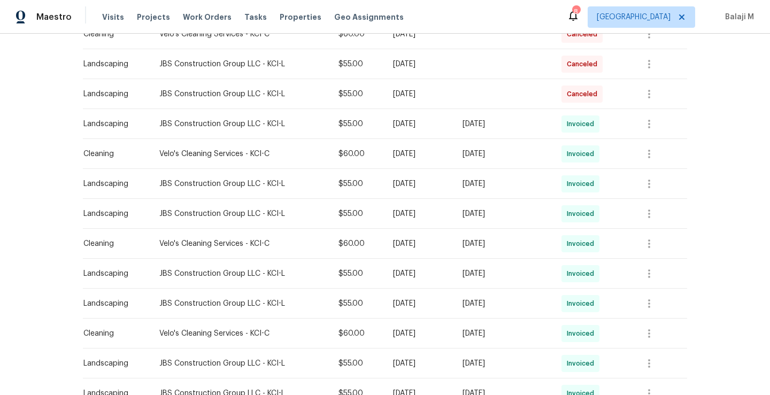
click at [474, 243] on div "[DATE]" at bounding box center [504, 243] width 82 height 11
drag, startPoint x: 498, startPoint y: 244, endPoint x: 535, endPoint y: 243, distance: 36.9
click at [535, 243] on div "[DATE]" at bounding box center [504, 243] width 82 height 11
click at [476, 211] on div "Wed, Aug 06 2025" at bounding box center [504, 214] width 82 height 11
click at [477, 212] on div "Wed, Aug 06 2025" at bounding box center [504, 214] width 82 height 11
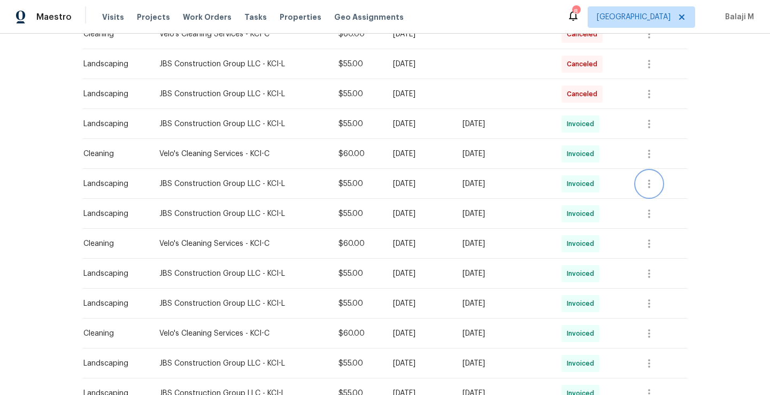
click at [646, 185] on icon "button" at bounding box center [649, 184] width 13 height 13
click at [651, 199] on li "View details" at bounding box center [673, 202] width 75 height 18
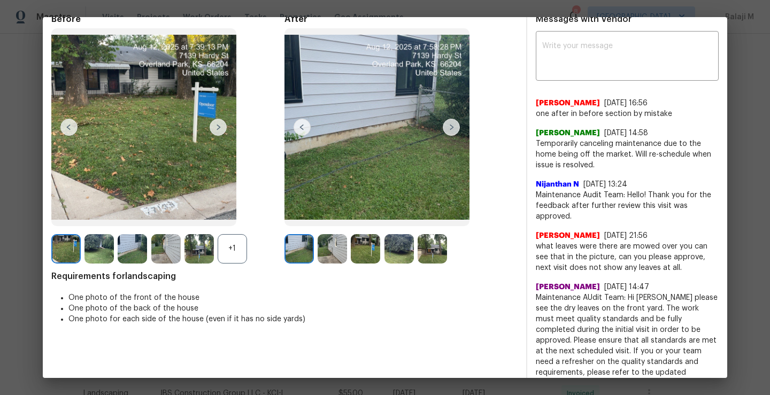
scroll to position [0, 0]
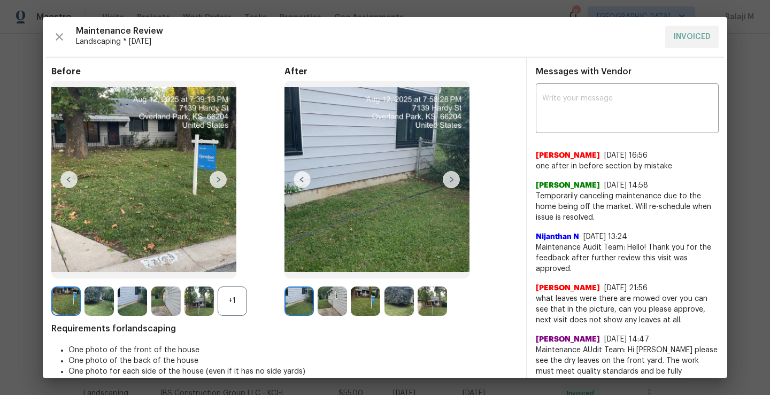
click at [455, 178] on img at bounding box center [451, 179] width 17 height 17
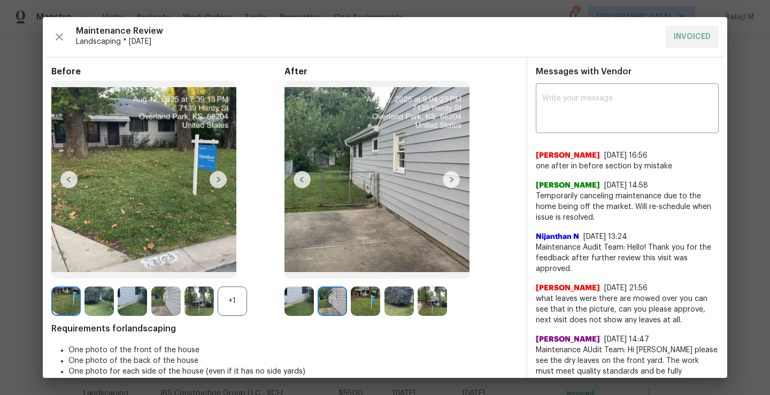
click at [324, 299] on img at bounding box center [332, 301] width 29 height 29
click at [290, 305] on img at bounding box center [298, 301] width 29 height 29
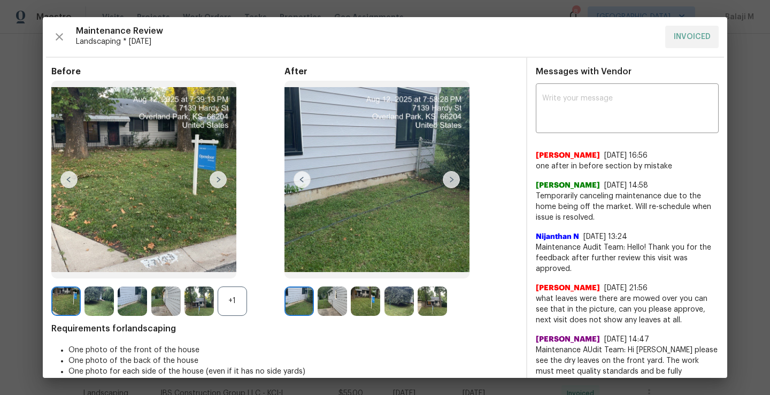
click at [321, 299] on img at bounding box center [332, 301] width 29 height 29
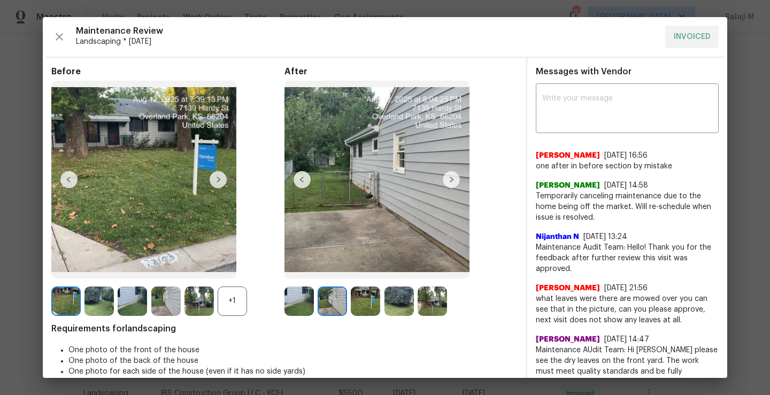
click at [351, 299] on img at bounding box center [365, 301] width 29 height 29
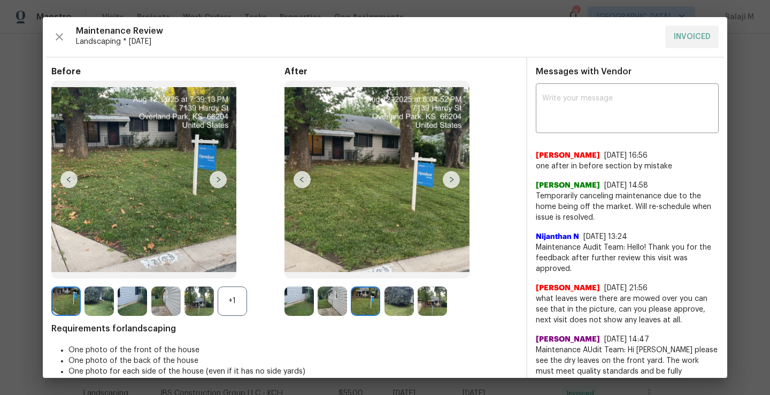
click at [391, 307] on img at bounding box center [398, 301] width 29 height 29
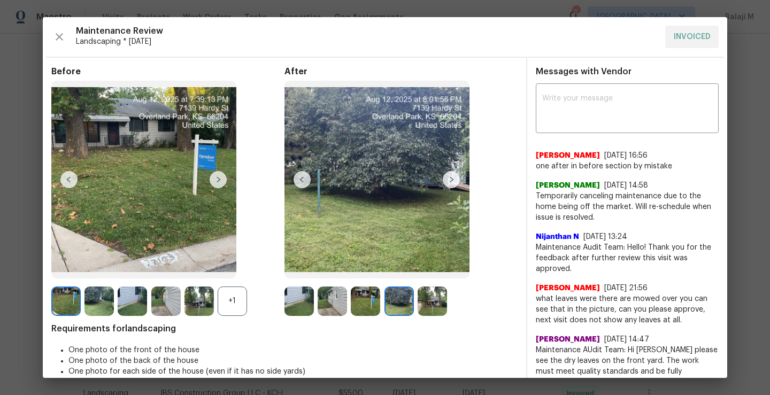
click at [427, 306] on img at bounding box center [432, 301] width 29 height 29
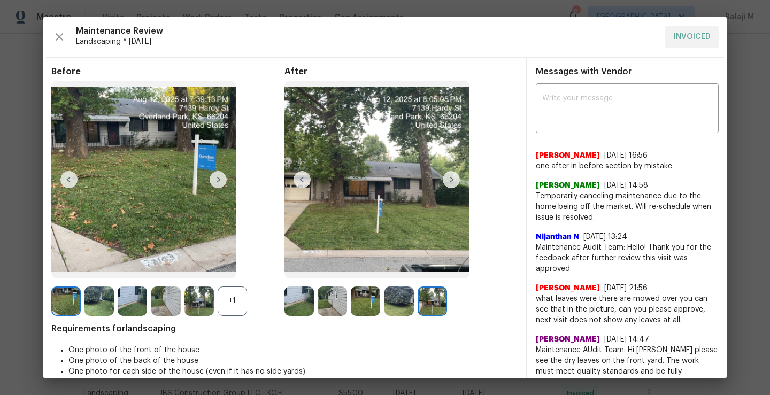
click at [401, 304] on img at bounding box center [398, 301] width 29 height 29
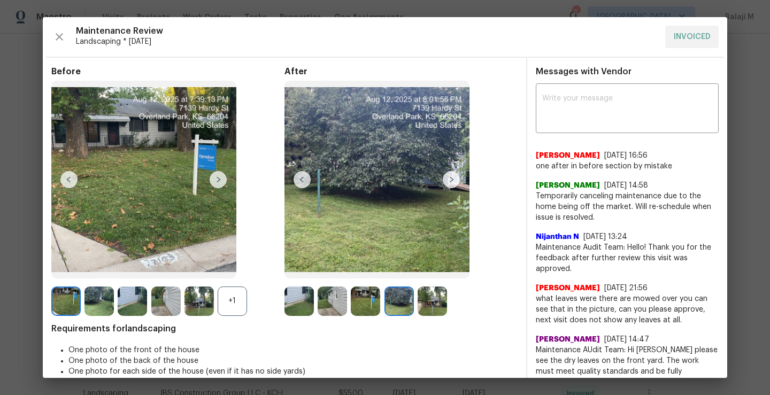
click at [289, 306] on img at bounding box center [298, 301] width 29 height 29
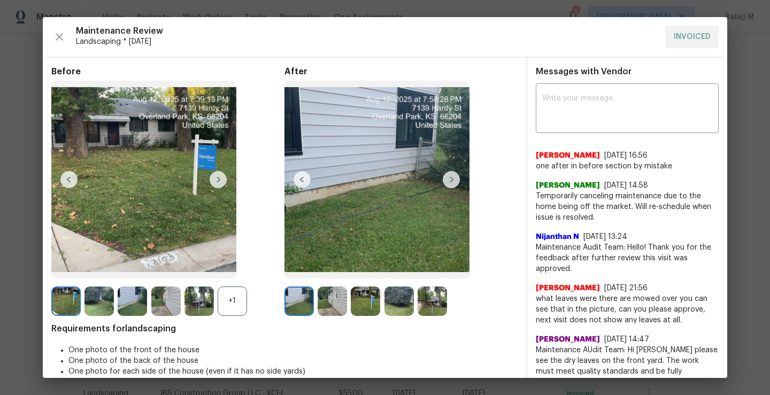
click at [458, 175] on img at bounding box center [376, 180] width 185 height 198
click at [456, 175] on img at bounding box center [451, 179] width 17 height 17
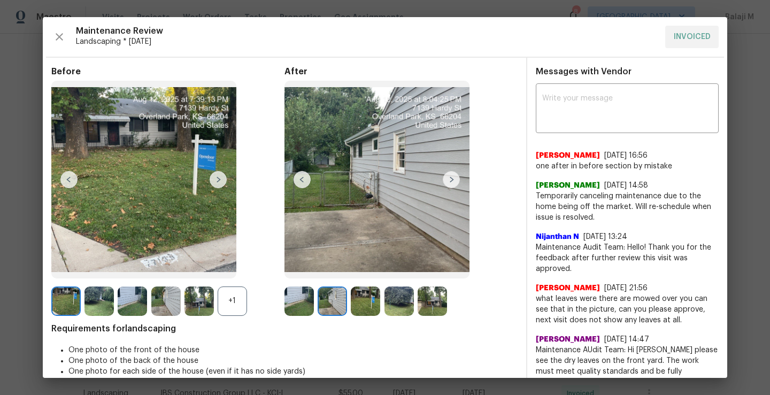
click at [450, 180] on img at bounding box center [451, 179] width 17 height 17
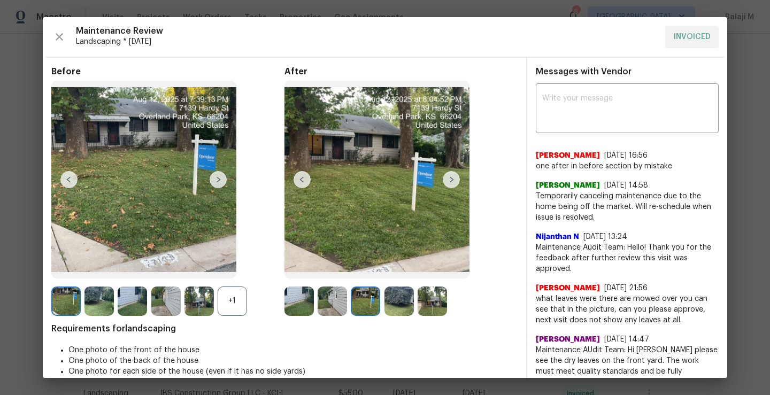
click at [332, 312] on img at bounding box center [332, 301] width 29 height 29
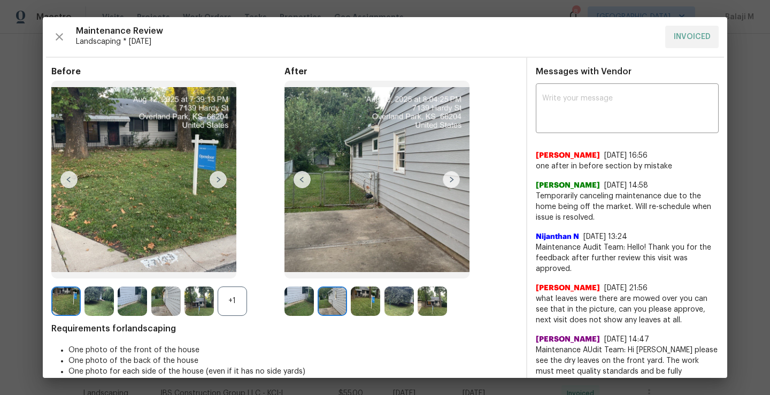
click at [375, 297] on img at bounding box center [365, 301] width 29 height 29
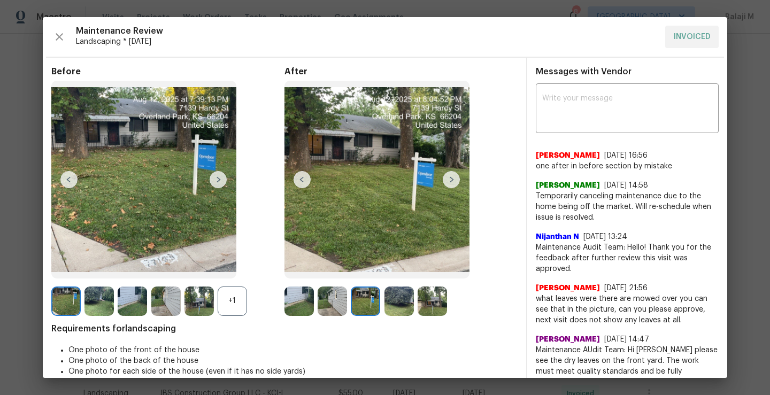
click at [397, 301] on img at bounding box center [398, 301] width 29 height 29
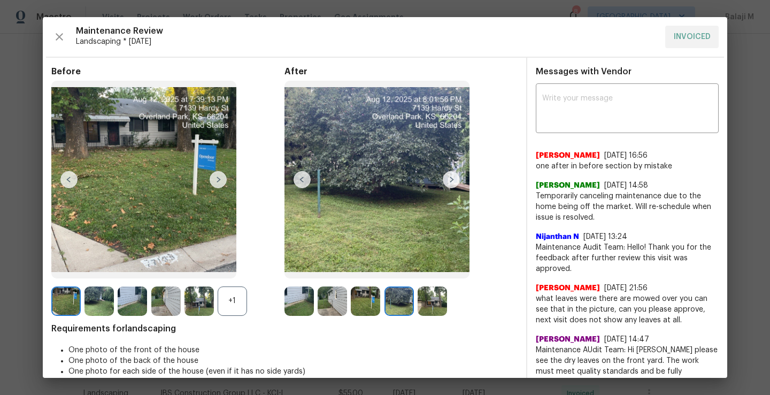
click at [434, 299] on img at bounding box center [432, 301] width 29 height 29
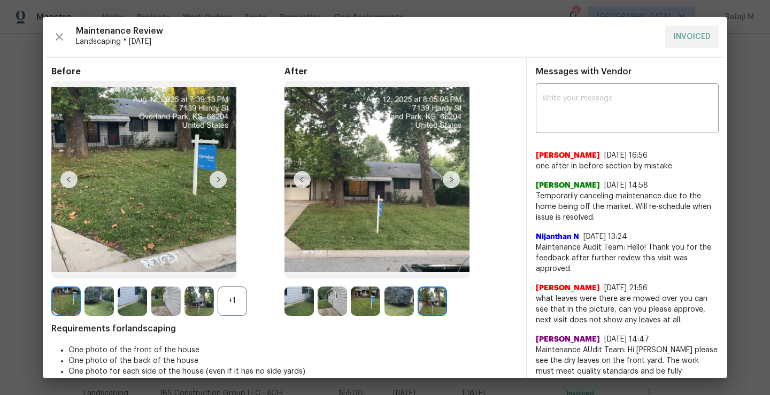
click at [403, 306] on img at bounding box center [398, 301] width 29 height 29
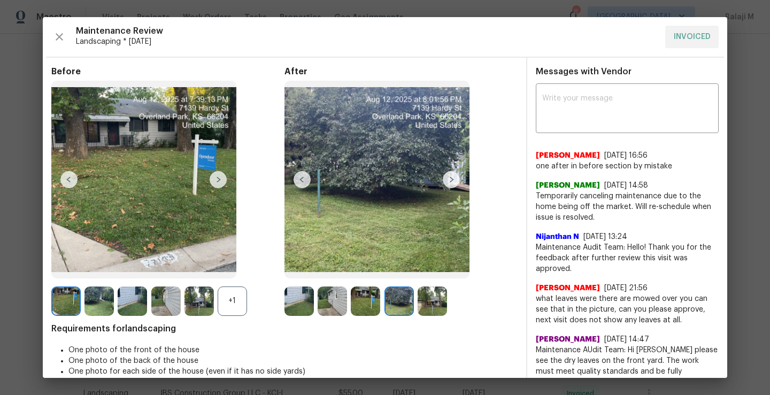
click at [331, 311] on img at bounding box center [332, 301] width 29 height 29
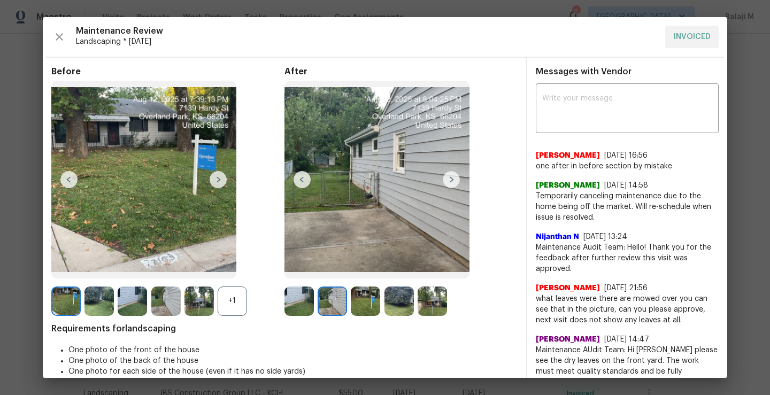
click at [278, 308] on div "+1" at bounding box center [167, 301] width 233 height 29
click at [286, 295] on img at bounding box center [298, 301] width 29 height 29
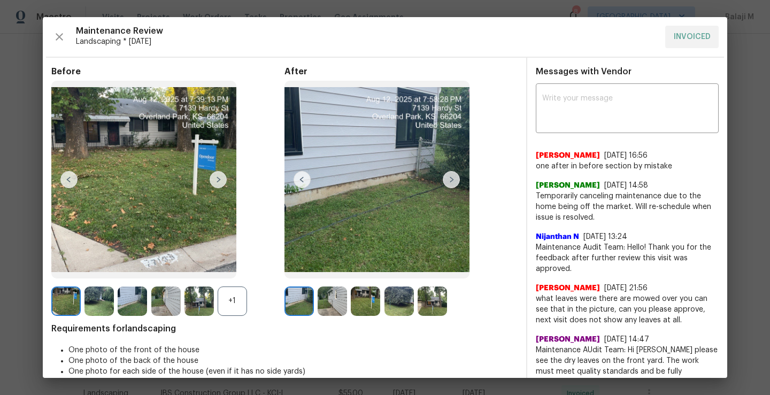
click at [293, 297] on img at bounding box center [298, 301] width 29 height 29
click at [449, 178] on img at bounding box center [451, 179] width 17 height 17
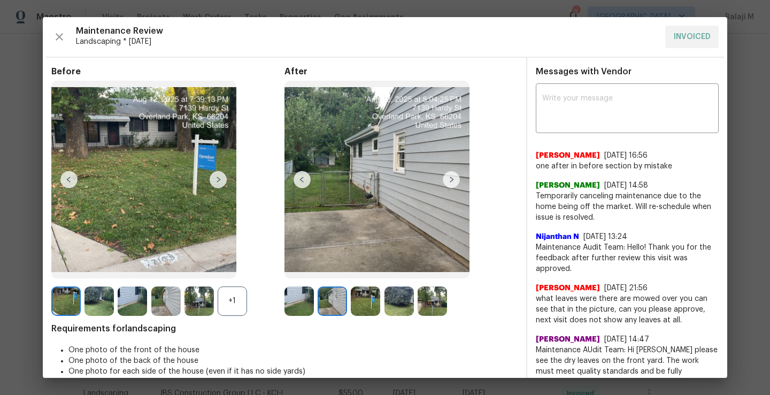
click at [449, 179] on img at bounding box center [451, 179] width 17 height 17
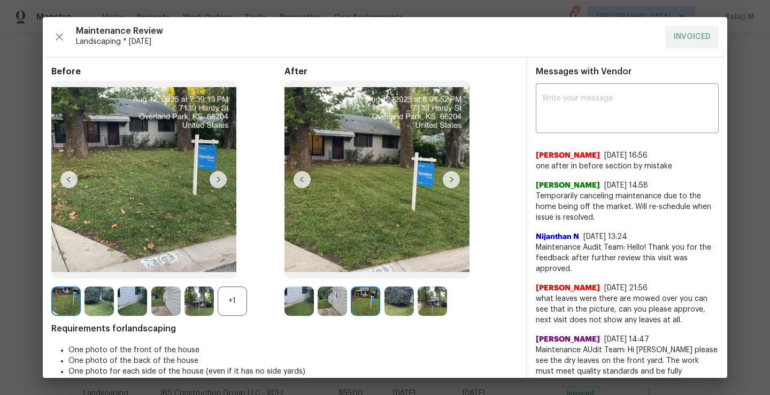
click at [365, 303] on img at bounding box center [365, 301] width 29 height 29
click at [451, 183] on img at bounding box center [451, 179] width 17 height 17
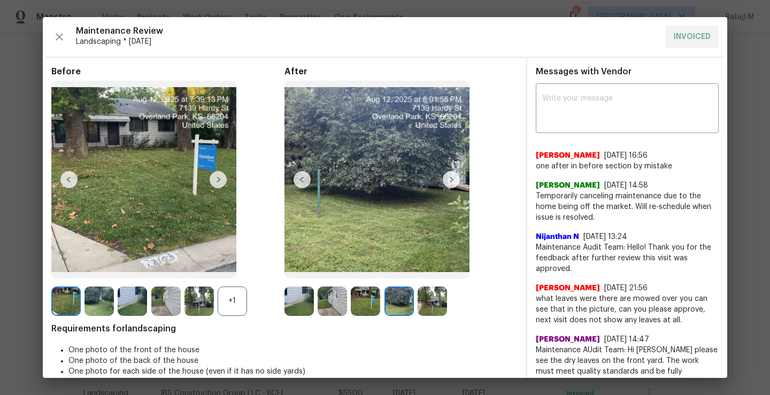
click at [448, 181] on img at bounding box center [451, 179] width 17 height 17
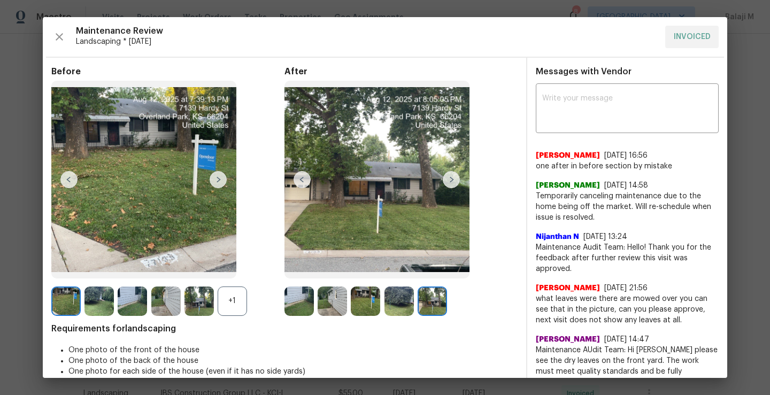
click at [432, 307] on img at bounding box center [432, 301] width 29 height 29
click at [394, 298] on img at bounding box center [398, 301] width 29 height 29
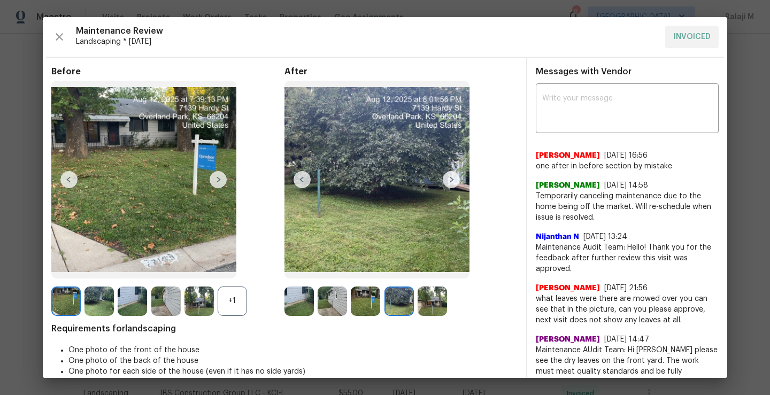
click at [230, 298] on div "+1" at bounding box center [232, 301] width 29 height 29
click at [201, 304] on img at bounding box center [198, 301] width 29 height 29
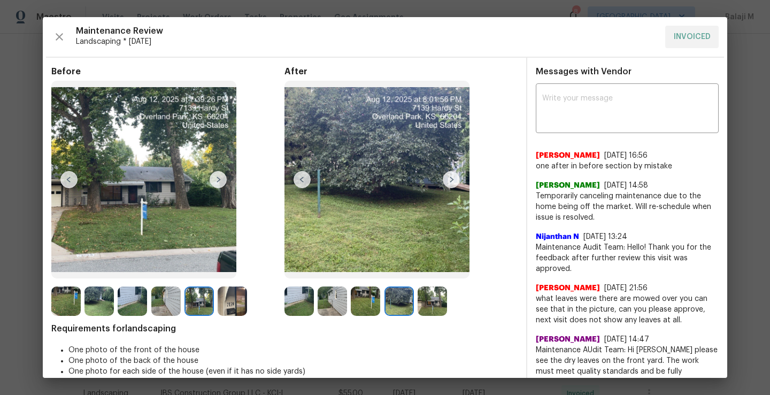
click at [199, 310] on img at bounding box center [198, 301] width 29 height 29
click at [170, 300] on img at bounding box center [165, 301] width 29 height 29
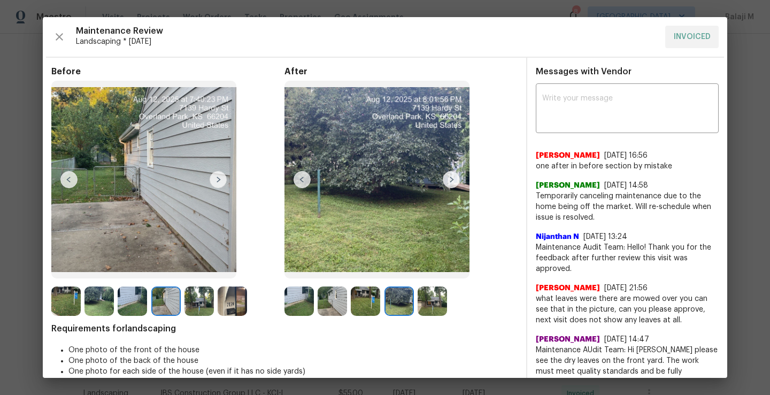
click at [126, 300] on img at bounding box center [132, 301] width 29 height 29
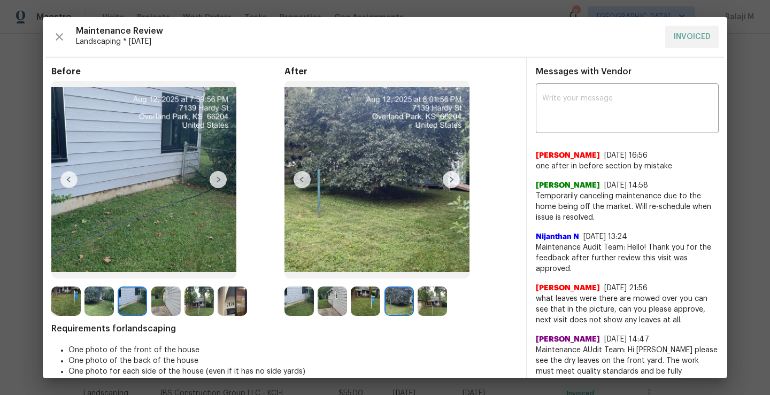
click at [95, 307] on img at bounding box center [98, 301] width 29 height 29
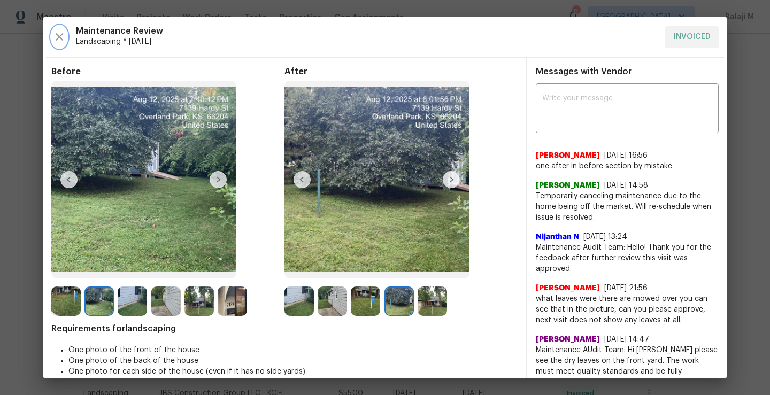
click at [61, 36] on icon "button" at bounding box center [59, 36] width 13 height 13
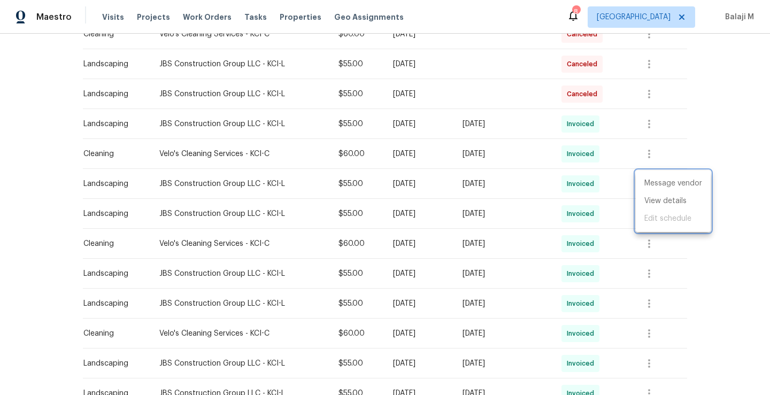
click at [545, 212] on div at bounding box center [385, 197] width 770 height 395
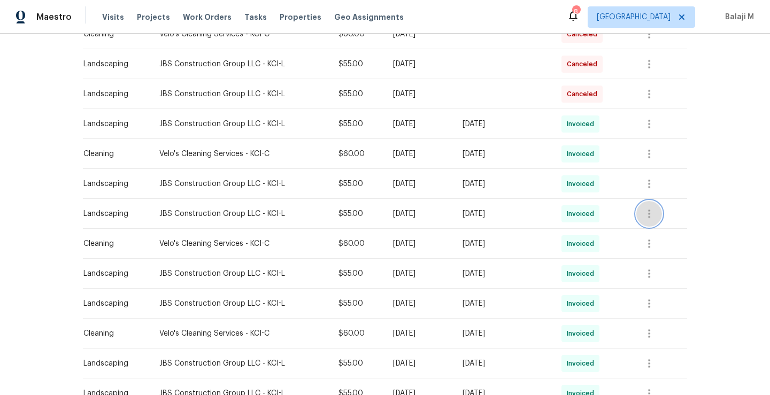
click at [645, 216] on icon "button" at bounding box center [649, 213] width 13 height 13
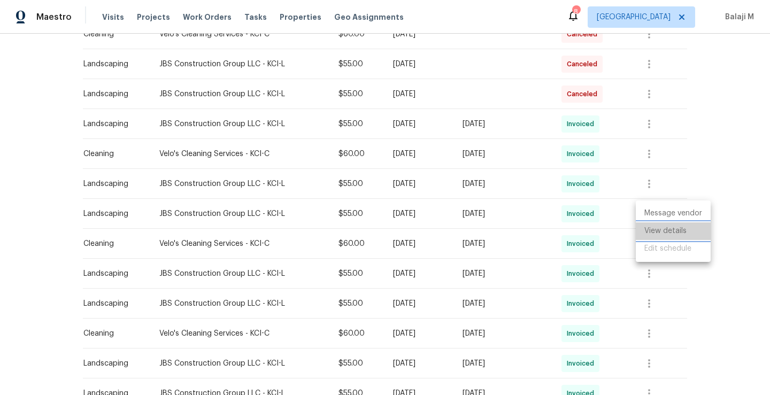
click at [649, 236] on li "View details" at bounding box center [673, 231] width 75 height 18
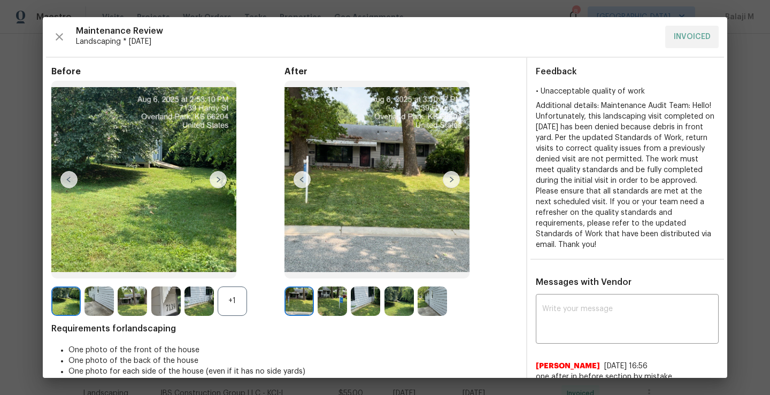
click at [298, 300] on img at bounding box center [298, 301] width 29 height 29
click at [447, 179] on img at bounding box center [451, 179] width 17 height 17
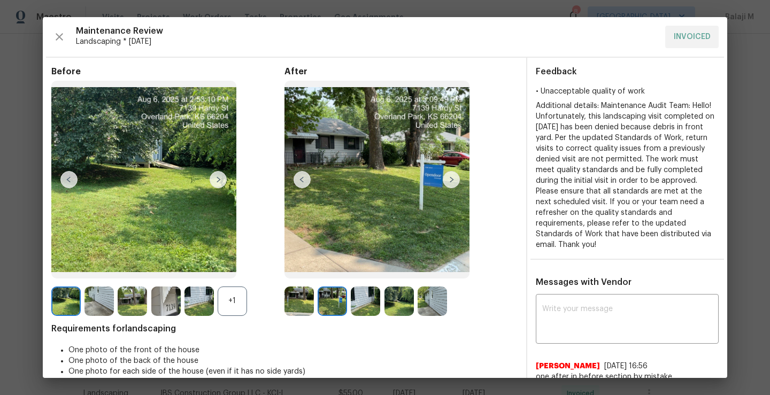
click at [365, 304] on img at bounding box center [365, 301] width 29 height 29
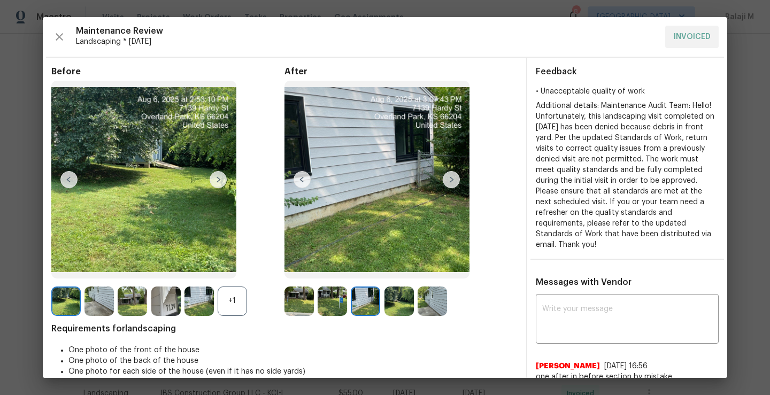
click at [397, 305] on img at bounding box center [398, 301] width 29 height 29
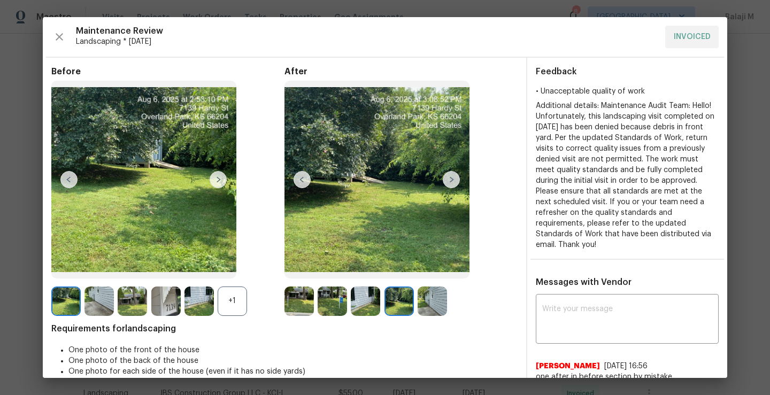
click at [439, 310] on img at bounding box center [432, 301] width 29 height 29
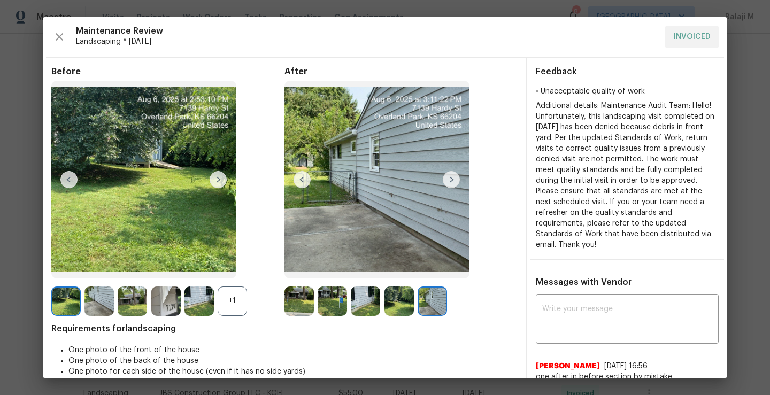
click at [394, 305] on img at bounding box center [398, 301] width 29 height 29
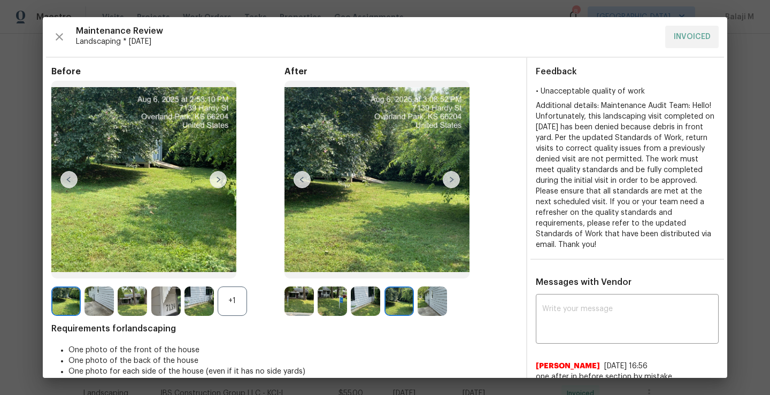
click at [371, 303] on img at bounding box center [365, 301] width 29 height 29
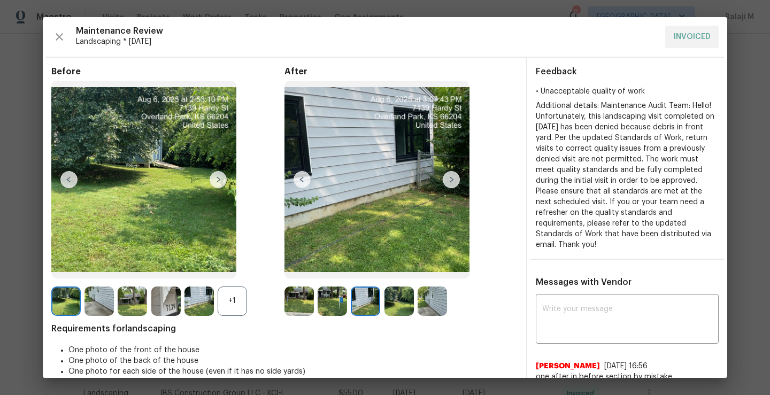
click at [321, 307] on img at bounding box center [332, 301] width 29 height 29
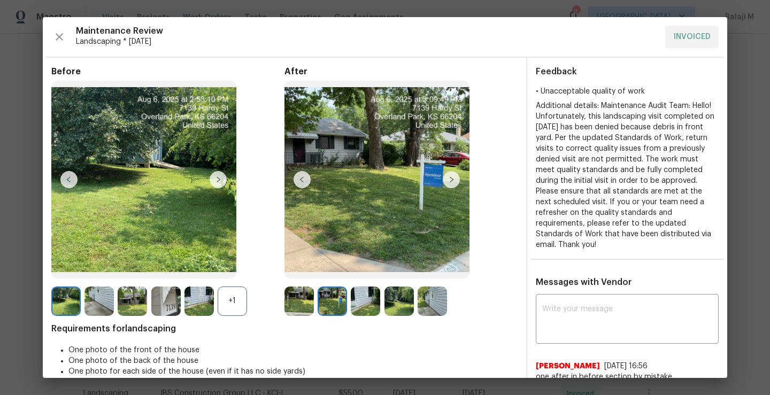
click at [306, 305] on img at bounding box center [298, 301] width 29 height 29
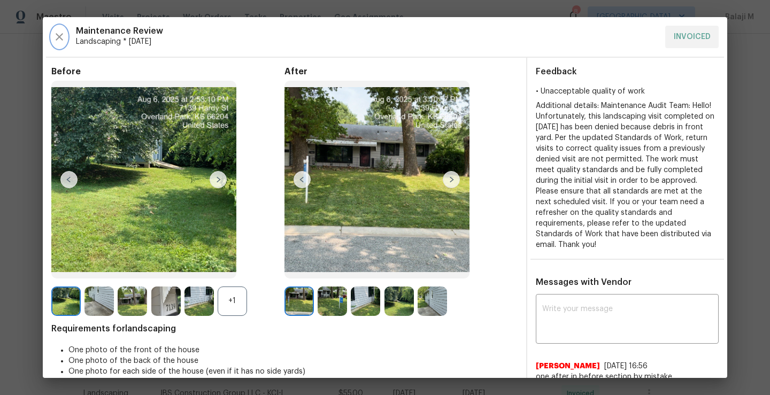
click at [58, 32] on icon "button" at bounding box center [59, 36] width 13 height 13
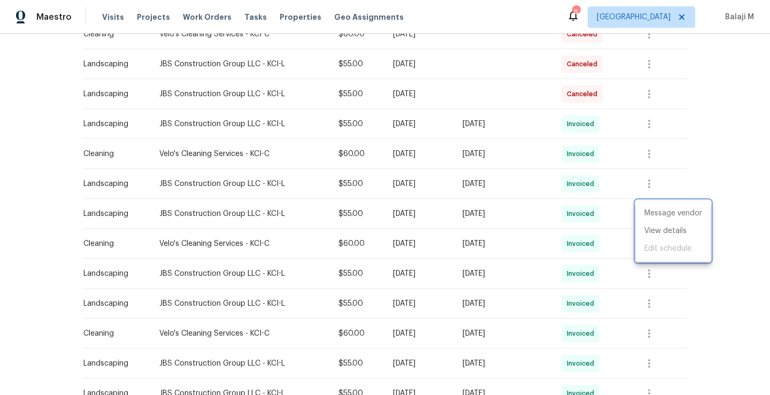
click at [195, 58] on div at bounding box center [385, 197] width 770 height 395
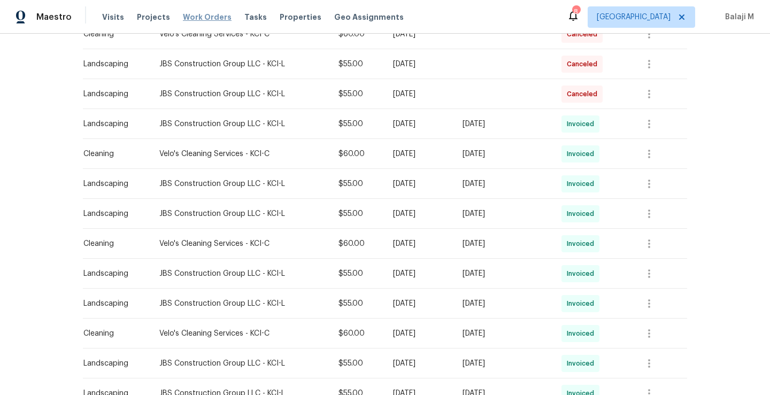
click at [197, 17] on span "Work Orders" at bounding box center [207, 17] width 49 height 11
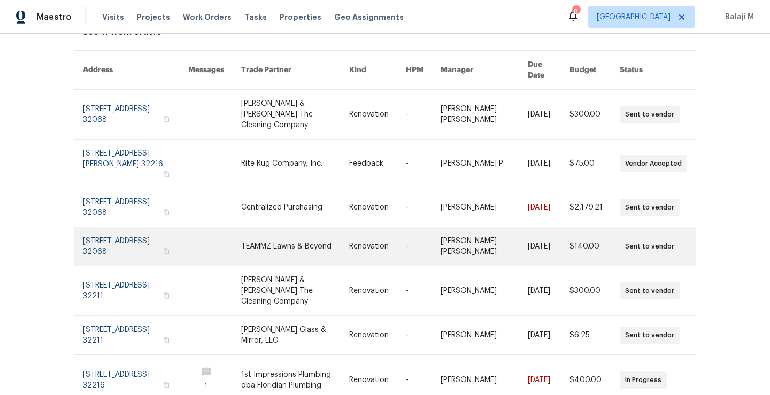
scroll to position [96, 0]
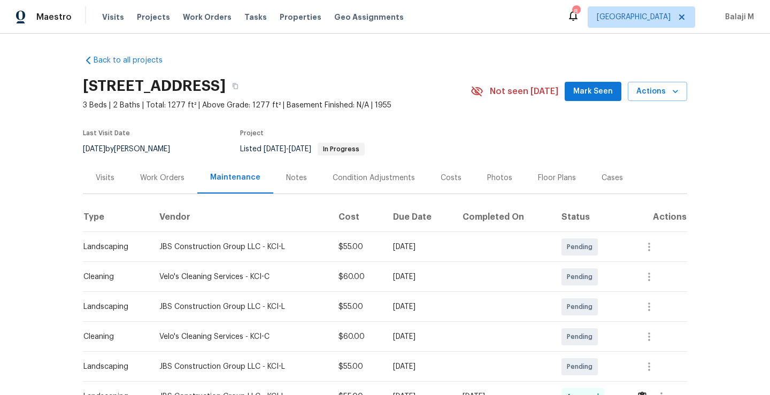
click at [170, 177] on div "Work Orders" at bounding box center [162, 178] width 44 height 11
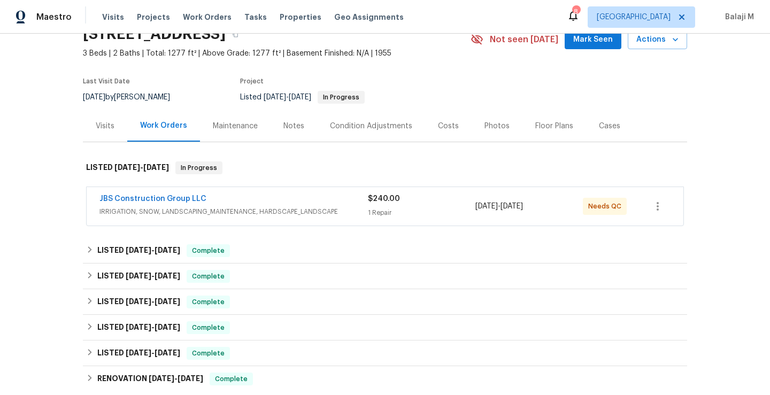
scroll to position [53, 0]
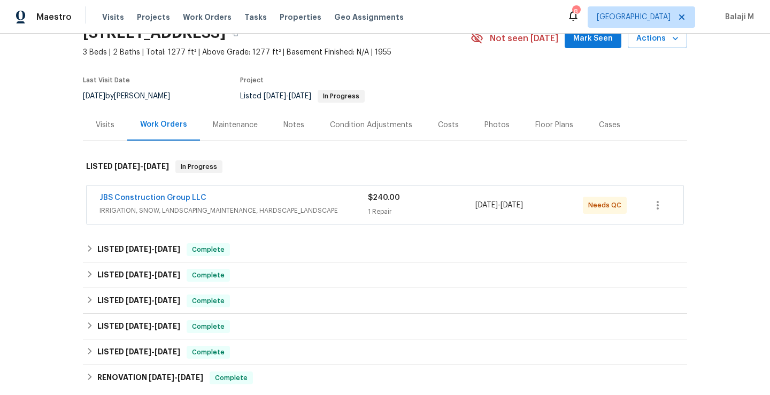
click at [181, 219] on div "JBS Construction Group LLC IRRIGATION, SNOW, LANDSCAPING_MAINTENANCE, HARDSCAPE…" at bounding box center [385, 205] width 597 height 39
click at [180, 219] on div "JBS Construction Group LLC IRRIGATION, SNOW, LANDSCAPING_MAINTENANCE, HARDSCAPE…" at bounding box center [385, 205] width 597 height 39
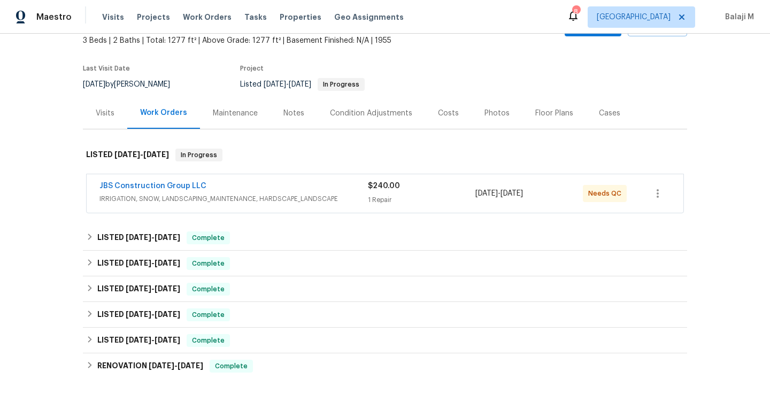
scroll to position [69, 0]
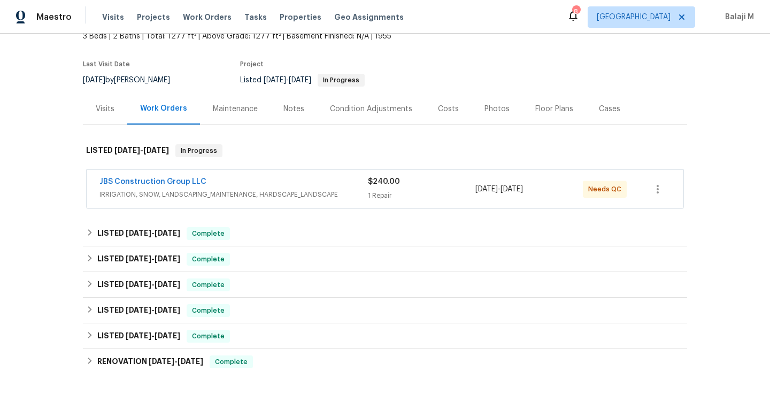
click at [176, 189] on div "JBS Construction Group LLC" at bounding box center [233, 182] width 268 height 13
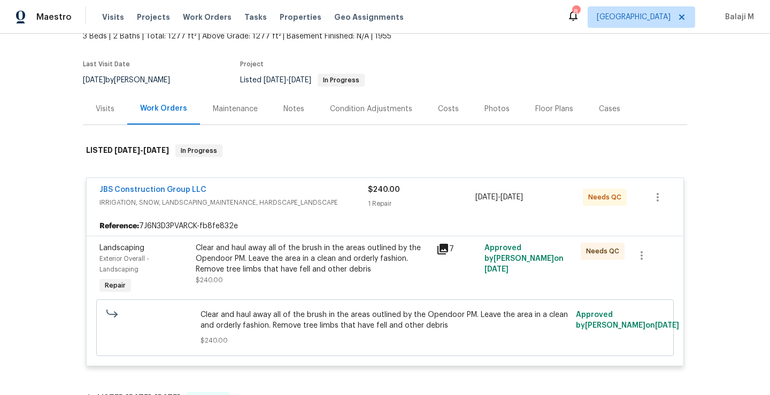
click at [438, 250] on icon at bounding box center [442, 249] width 13 height 13
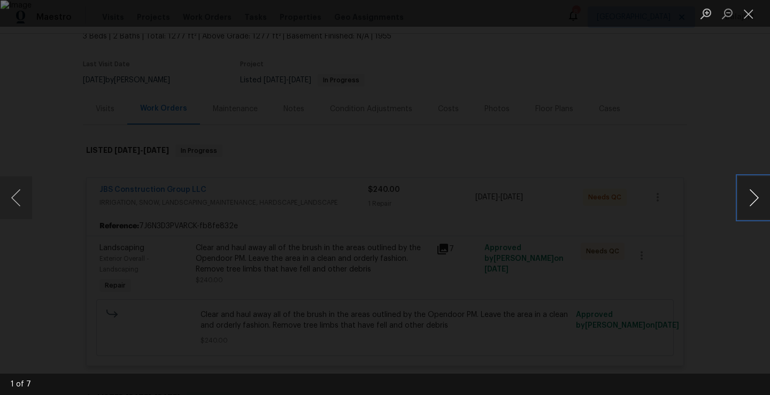
click at [751, 192] on button "Next image" at bounding box center [754, 197] width 32 height 43
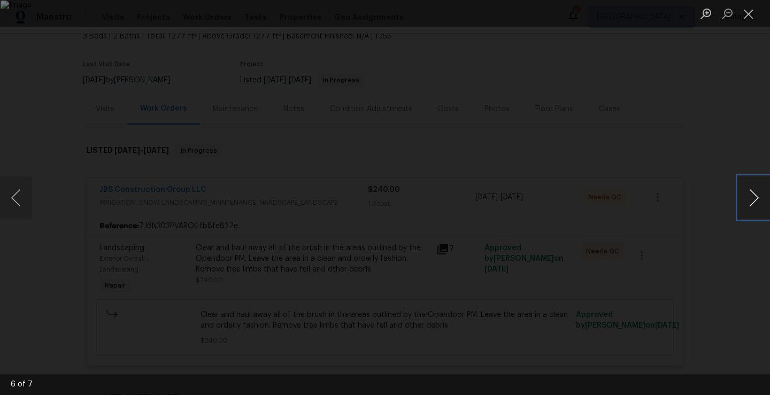
click at [750, 192] on button "Next image" at bounding box center [754, 197] width 32 height 43
click at [750, 194] on button "Next image" at bounding box center [754, 197] width 32 height 43
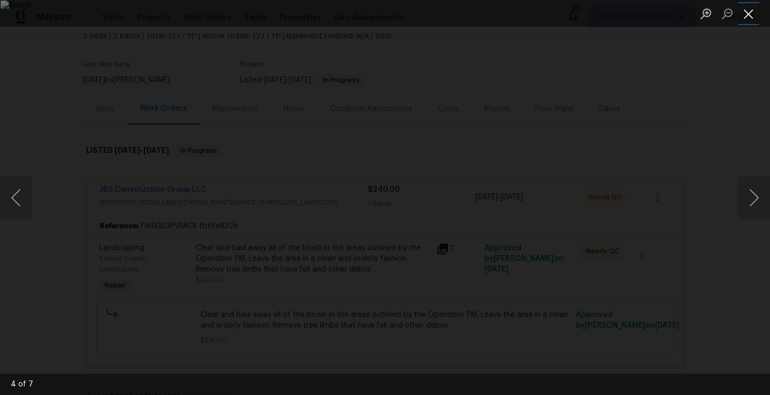
click at [745, 18] on button "Close lightbox" at bounding box center [748, 13] width 21 height 19
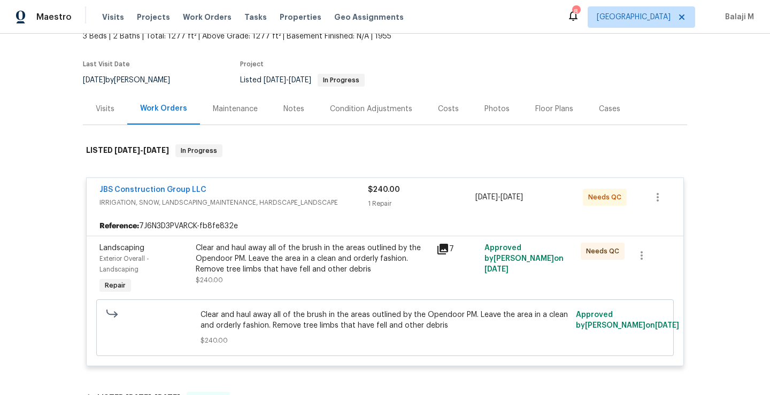
click at [250, 106] on div "Maintenance" at bounding box center [235, 109] width 45 height 11
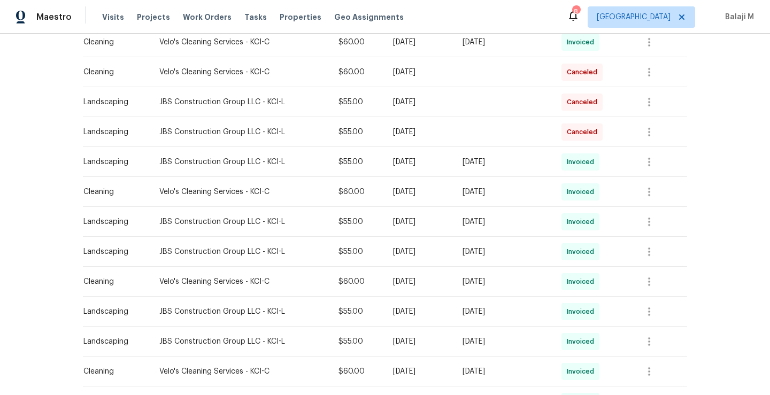
scroll to position [438, 0]
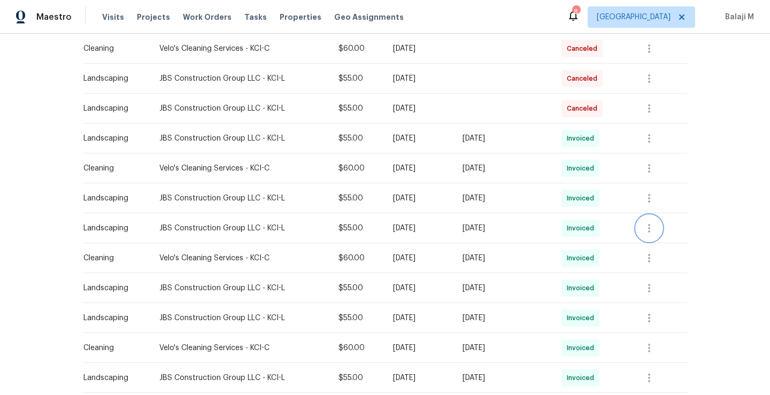
click at [648, 227] on icon "button" at bounding box center [649, 228] width 2 height 9
click at [653, 243] on li "View details" at bounding box center [673, 246] width 75 height 18
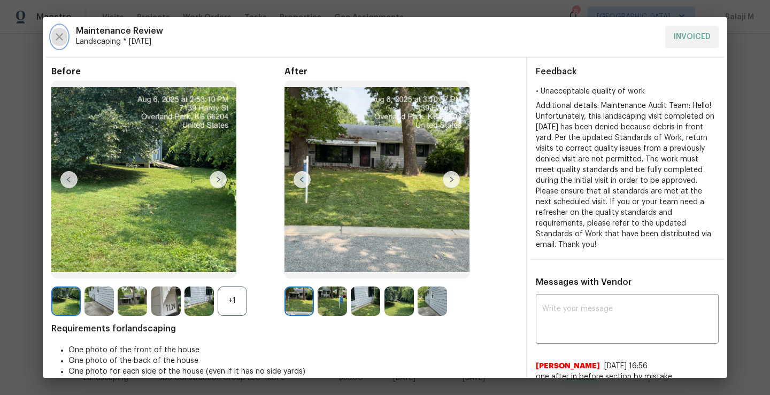
click at [61, 34] on icon "button" at bounding box center [59, 36] width 7 height 7
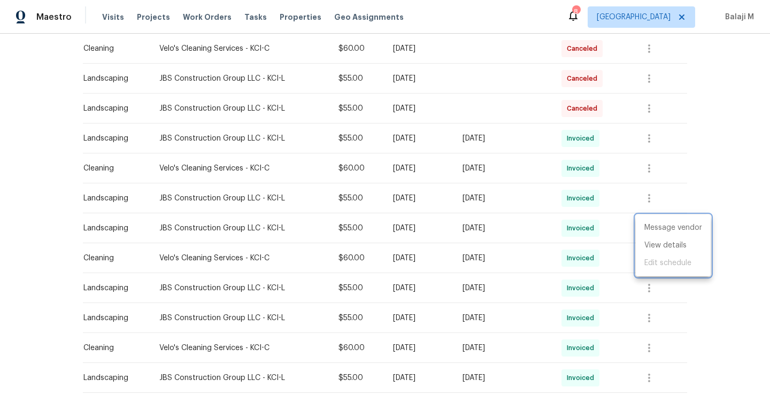
click at [648, 201] on div at bounding box center [385, 197] width 770 height 395
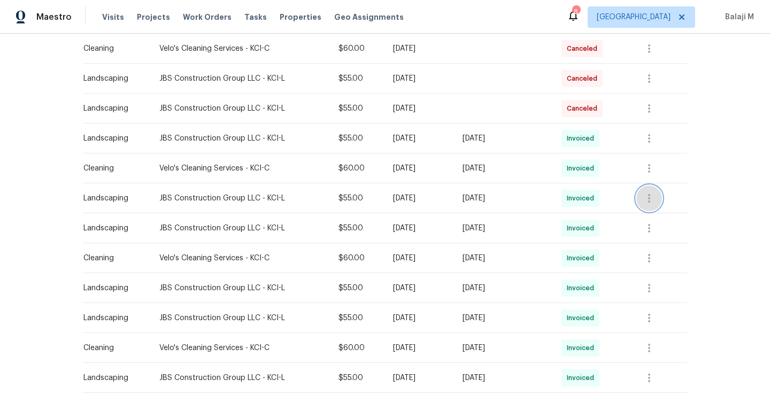
click at [648, 201] on icon "button" at bounding box center [649, 198] width 2 height 9
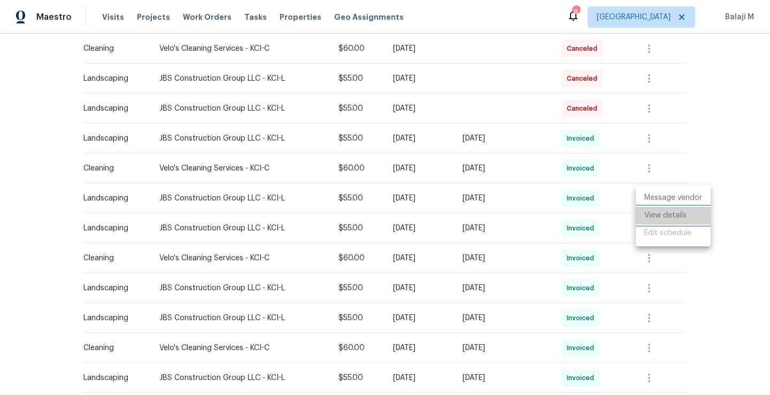
click at [652, 218] on li "View details" at bounding box center [673, 216] width 75 height 18
click at [464, 202] on div at bounding box center [385, 197] width 770 height 395
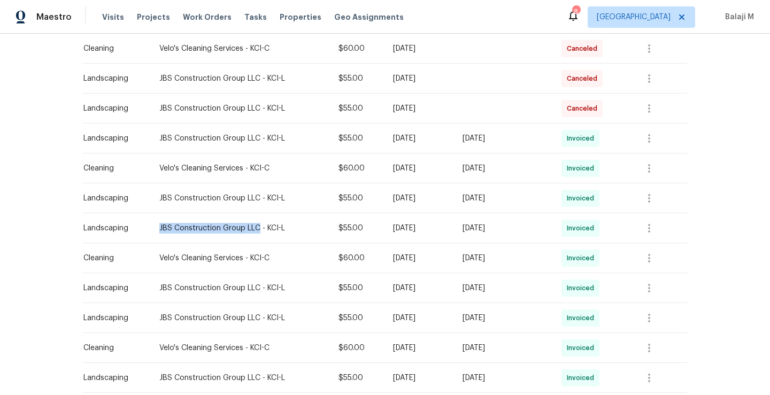
drag, startPoint x: 152, startPoint y: 228, endPoint x: 252, endPoint y: 226, distance: 100.0
click at [252, 226] on div "JBS Construction Group LLC - KCI-L" at bounding box center [240, 228] width 162 height 11
copy div "JBS Construction Group LLC"
